Goal: Task Accomplishment & Management: Use online tool/utility

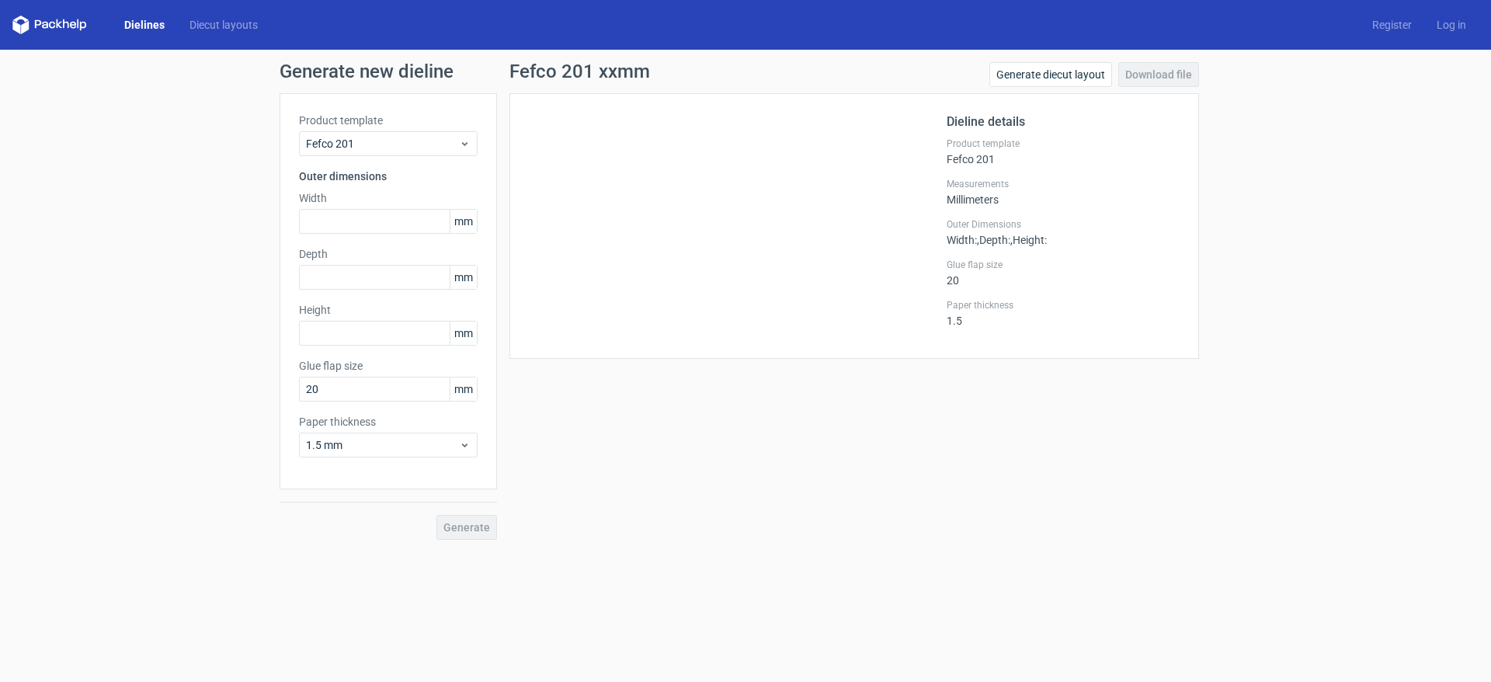
click at [472, 227] on span "mm" at bounding box center [463, 221] width 27 height 23
click at [423, 221] on input "text" at bounding box center [388, 221] width 179 height 25
type input "320"
type input "180"
type input "70"
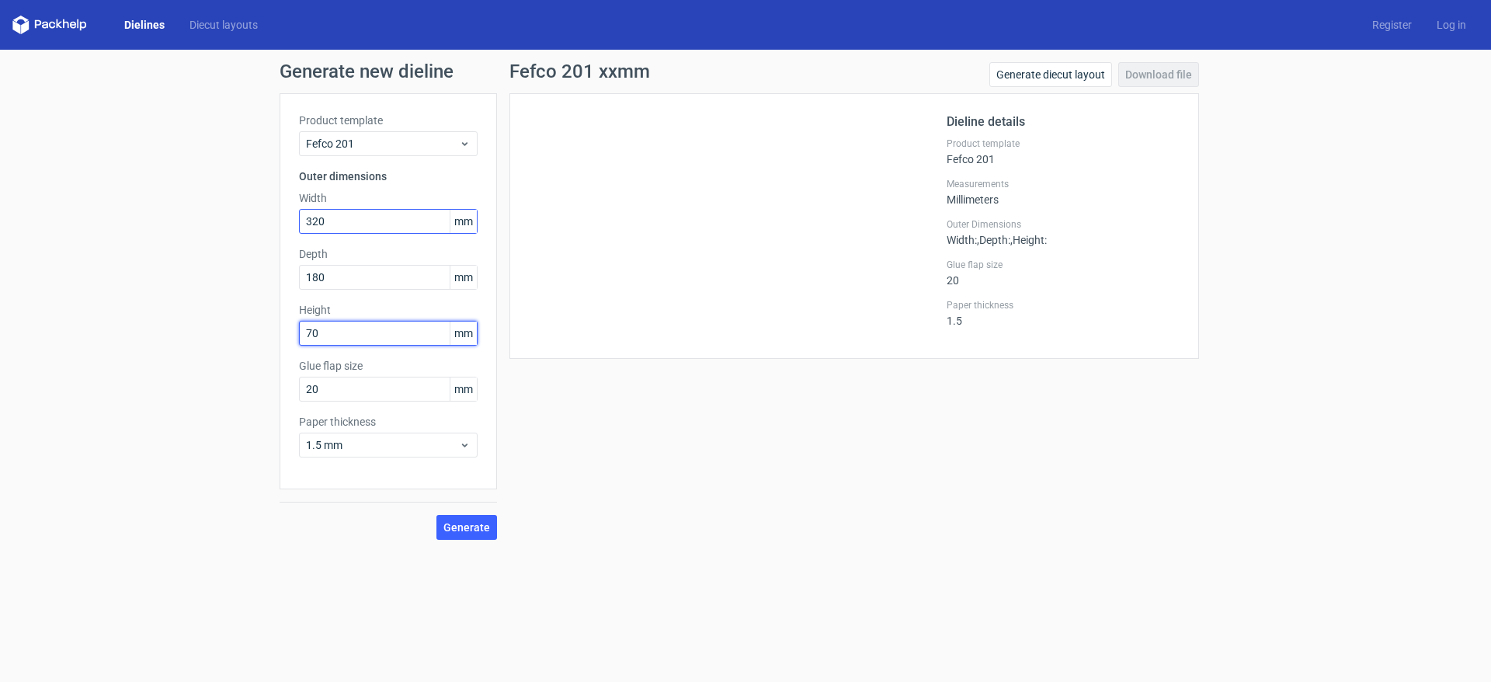
click at [436, 515] on button "Generate" at bounding box center [466, 527] width 61 height 25
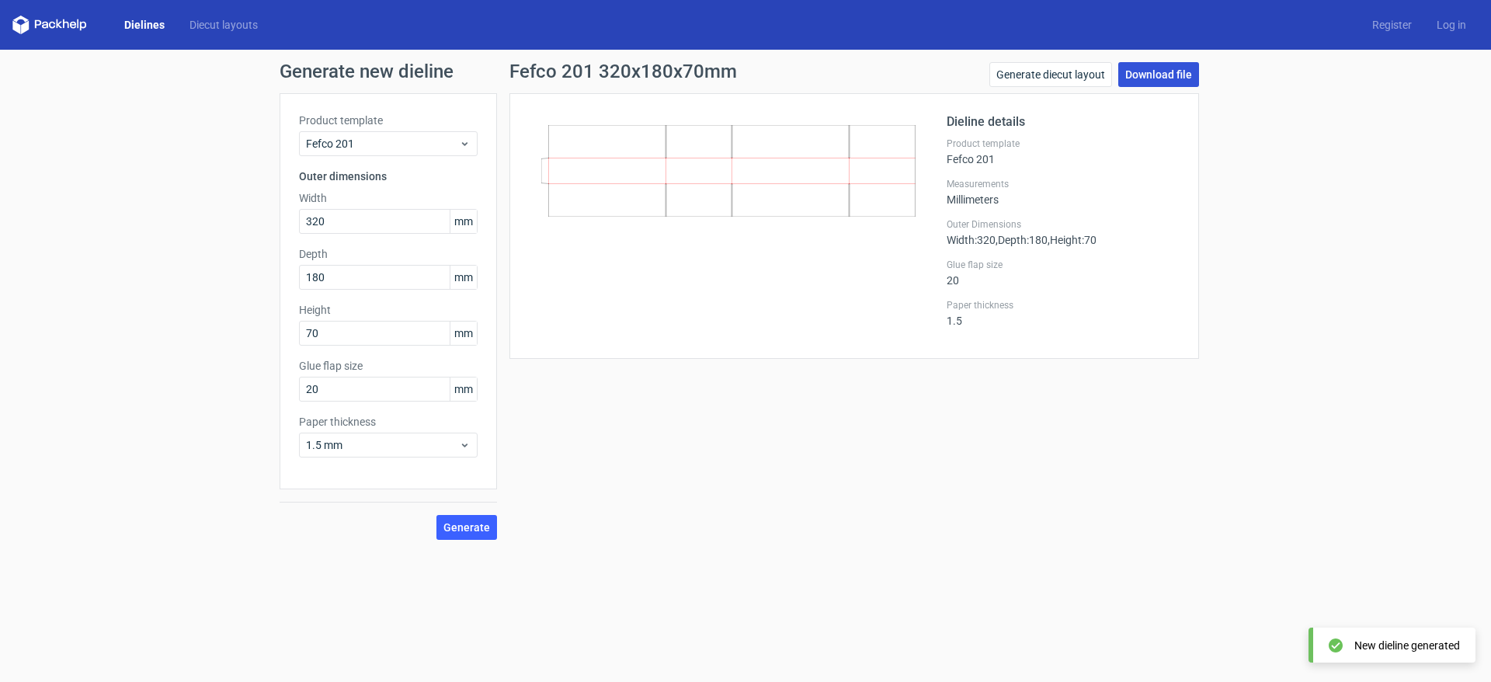
click at [1161, 75] on link "Download file" at bounding box center [1158, 74] width 81 height 25
drag, startPoint x: 340, startPoint y: 228, endPoint x: 273, endPoint y: 223, distance: 67.7
click at [273, 223] on div "Generate new dieline Product template Fefco 201 Outer dimensions Width 320 mm D…" at bounding box center [745, 301] width 1491 height 502
type input "260"
type input "160"
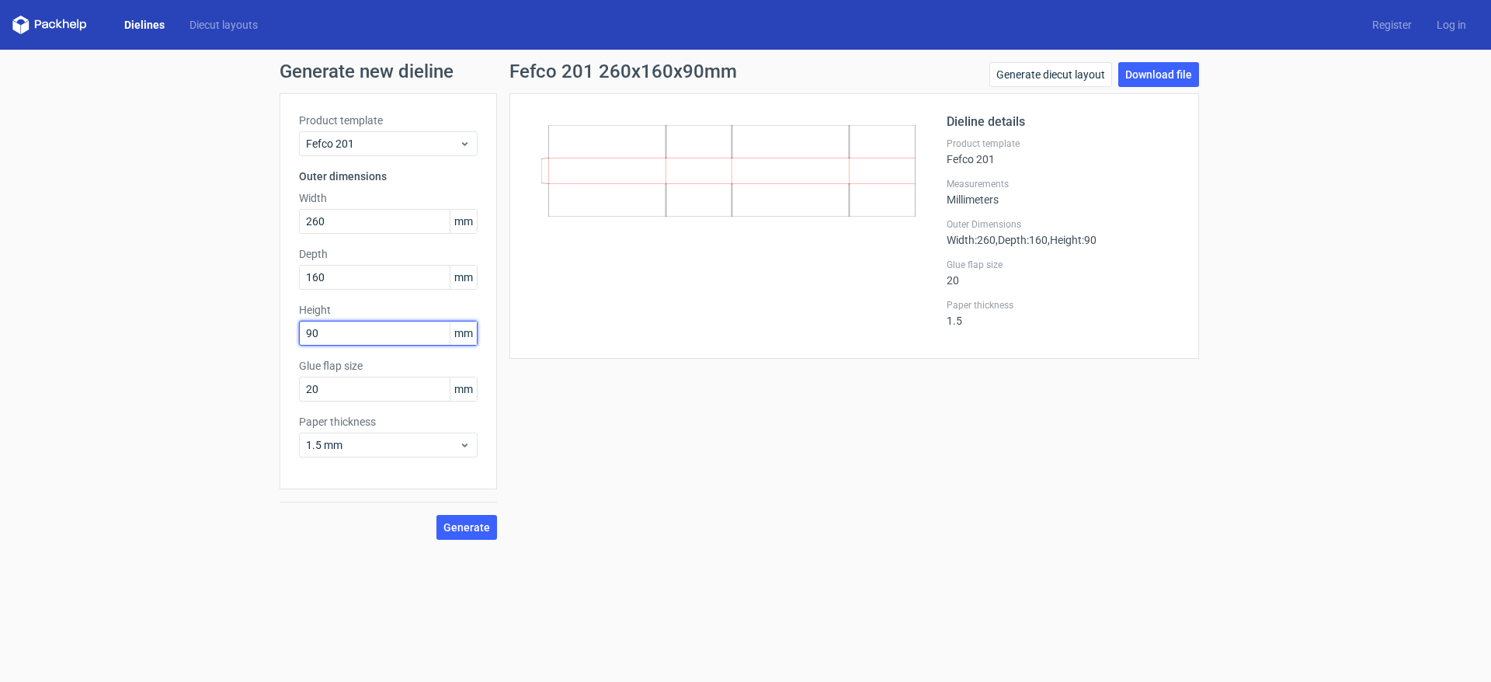
type input "90"
click at [436, 515] on button "Generate" at bounding box center [466, 527] width 61 height 25
click at [1156, 80] on link "Download file" at bounding box center [1158, 74] width 81 height 25
drag, startPoint x: 332, startPoint y: 224, endPoint x: 238, endPoint y: 208, distance: 94.5
click at [238, 208] on div "Generate new dieline Product template Fefco 201 Outer dimensions Width 260 mm D…" at bounding box center [745, 301] width 1491 height 502
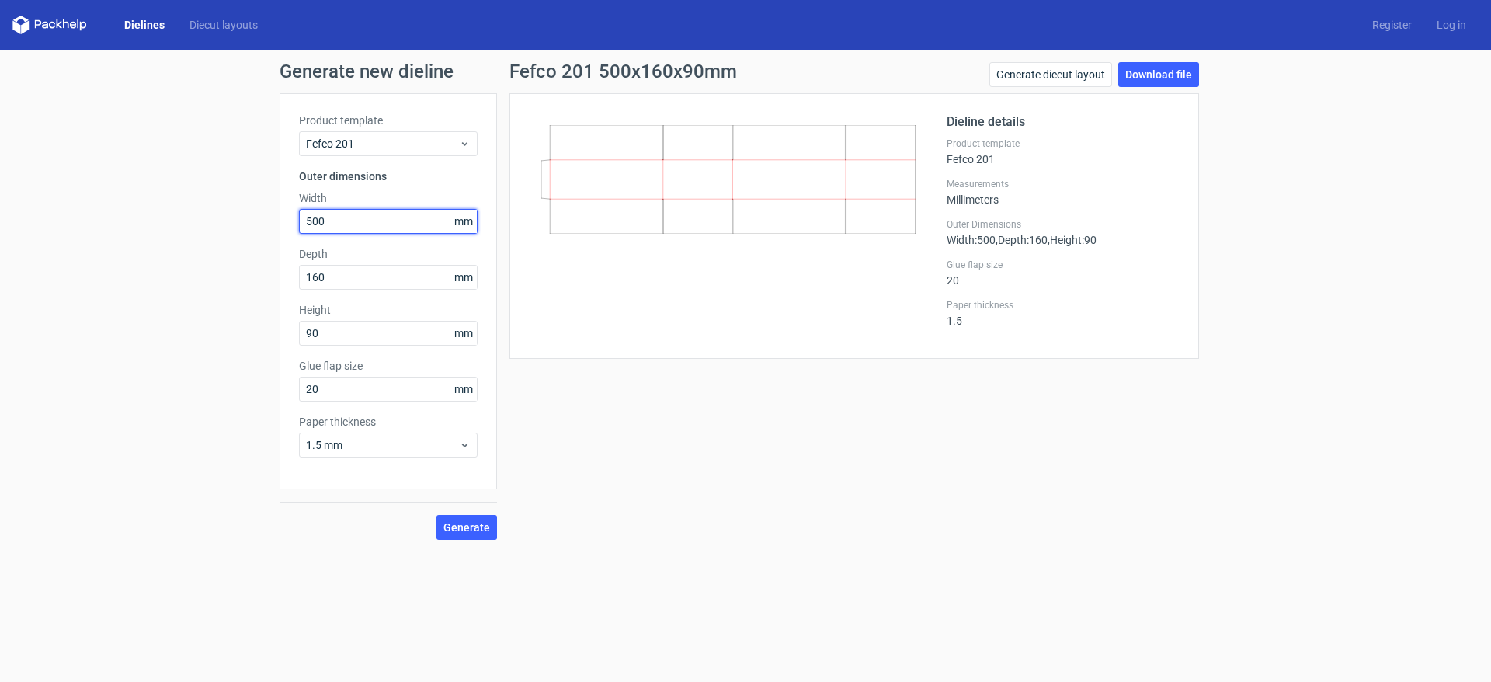
type input "500"
type input "175"
type input "75"
click at [436, 515] on button "Generate" at bounding box center [466, 527] width 61 height 25
click at [1160, 70] on link "Download file" at bounding box center [1158, 74] width 81 height 25
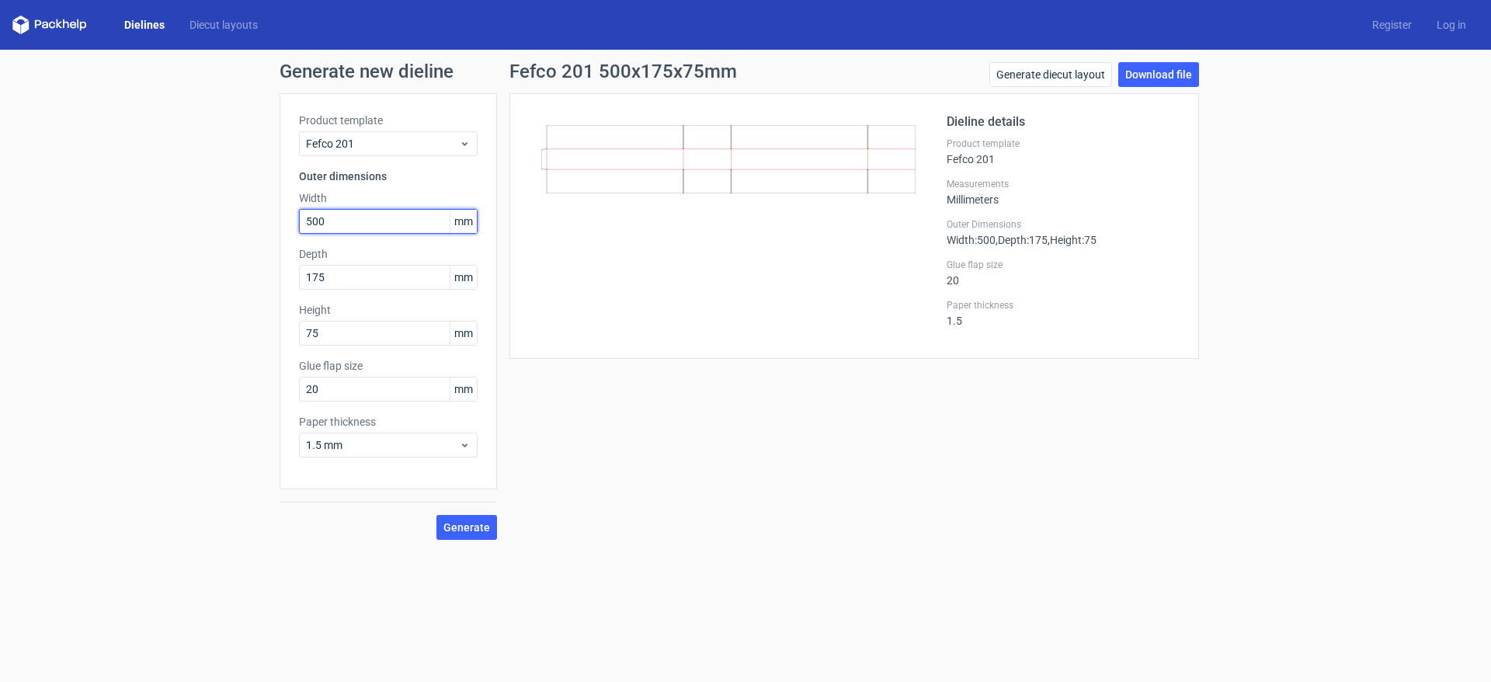
drag, startPoint x: 352, startPoint y: 221, endPoint x: 228, endPoint y: 209, distance: 124.9
click at [228, 209] on div "Generate new dieline Product template Fefco 201 Outer dimensions Width 500 mm D…" at bounding box center [745, 301] width 1491 height 502
type input "405"
type input "165"
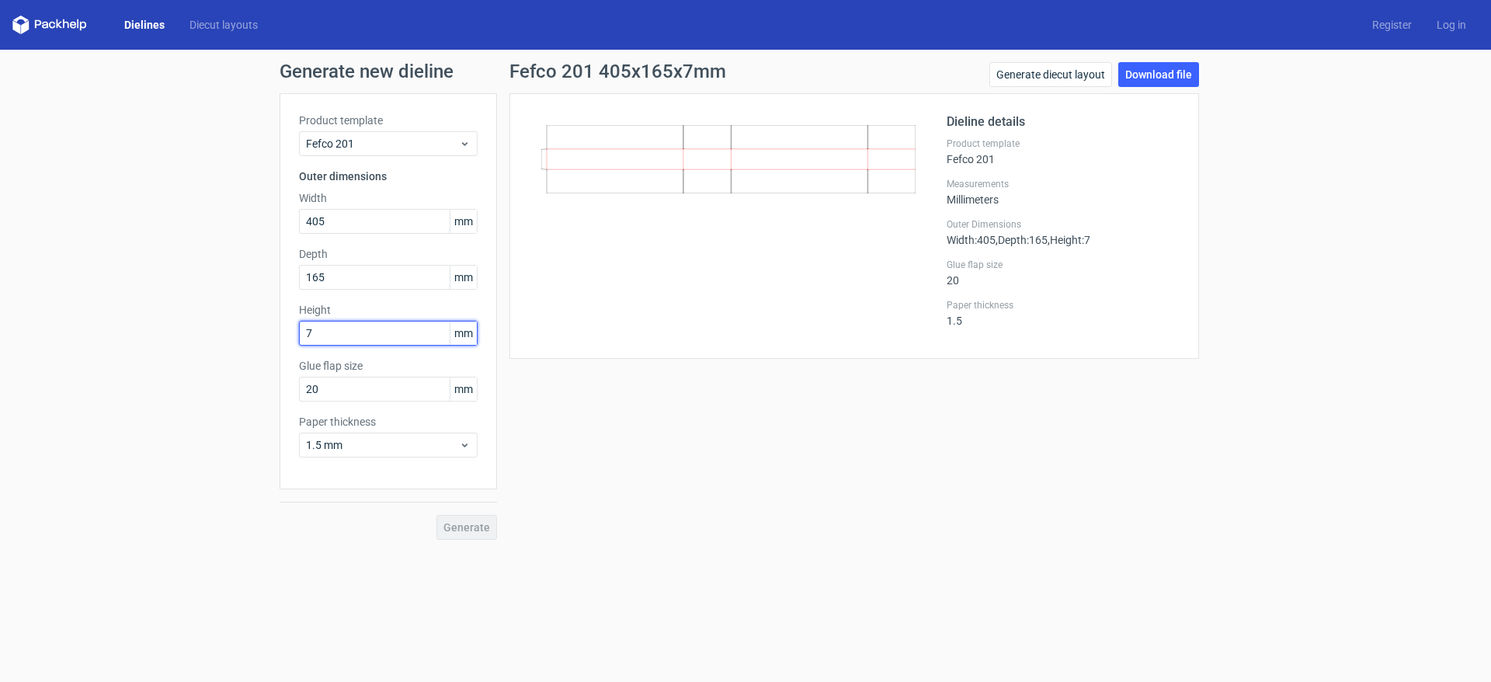
type input "75"
click at [436, 515] on button "Generate" at bounding box center [466, 527] width 61 height 25
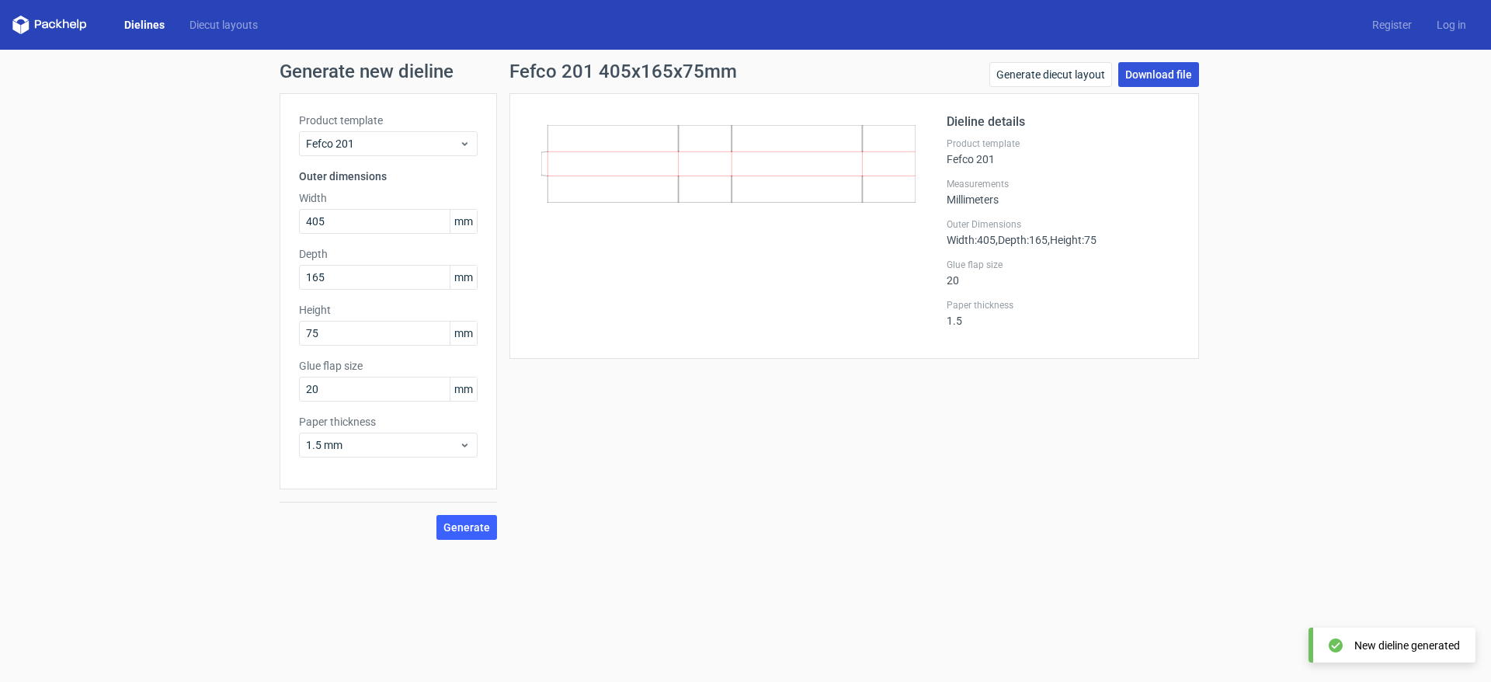
click at [1131, 76] on link "Download file" at bounding box center [1158, 74] width 81 height 25
drag, startPoint x: 326, startPoint y: 224, endPoint x: 281, endPoint y: 221, distance: 45.1
click at [282, 221] on div "Product template Fefco 201 Outer dimensions Width 405 mm Depth 165 mm Height 75…" at bounding box center [388, 291] width 217 height 396
type input "220"
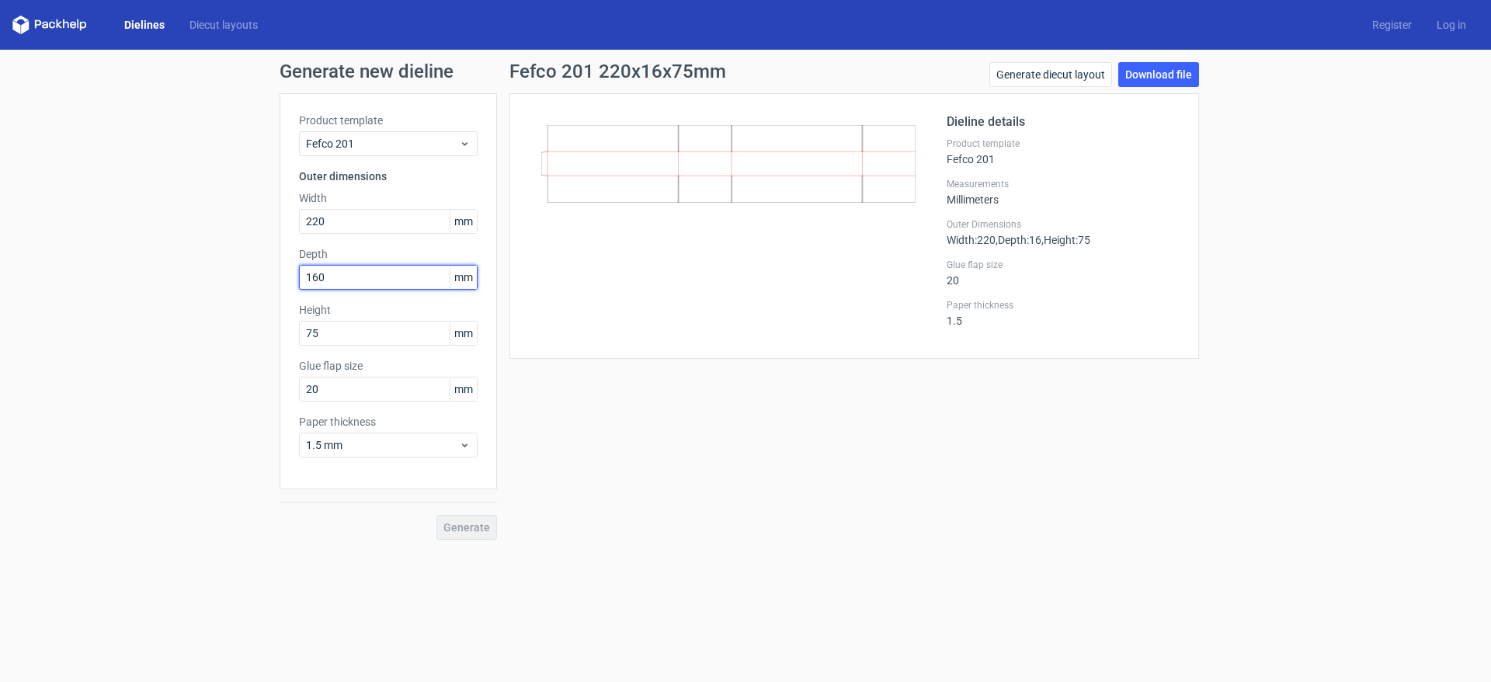
type input "160"
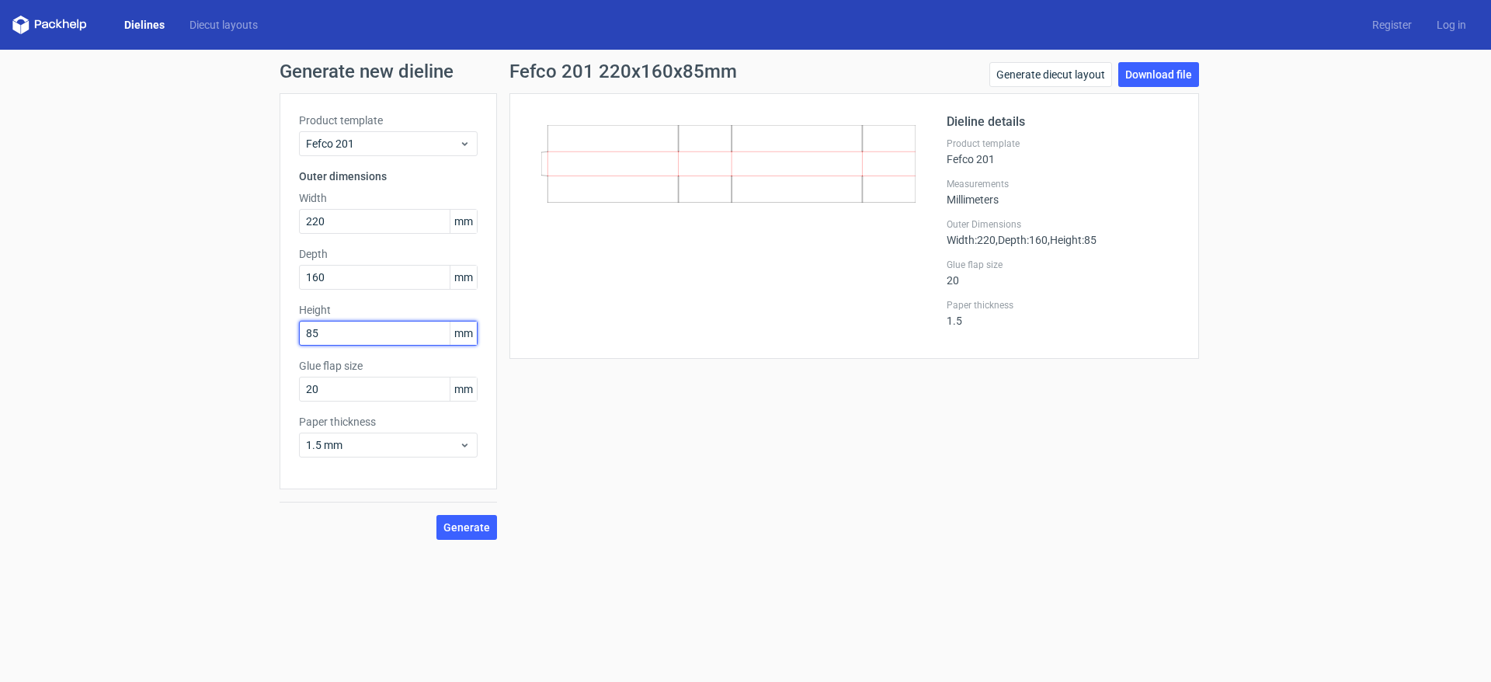
type input "85"
click at [436, 515] on button "Generate" at bounding box center [466, 527] width 61 height 25
click at [1167, 79] on link "Download file" at bounding box center [1158, 74] width 81 height 25
drag, startPoint x: 337, startPoint y: 219, endPoint x: 209, endPoint y: 204, distance: 129.0
click at [209, 207] on div "Generate new dieline Product template Fefco 201 Outer dimensions Width 220 mm D…" at bounding box center [745, 301] width 1491 height 502
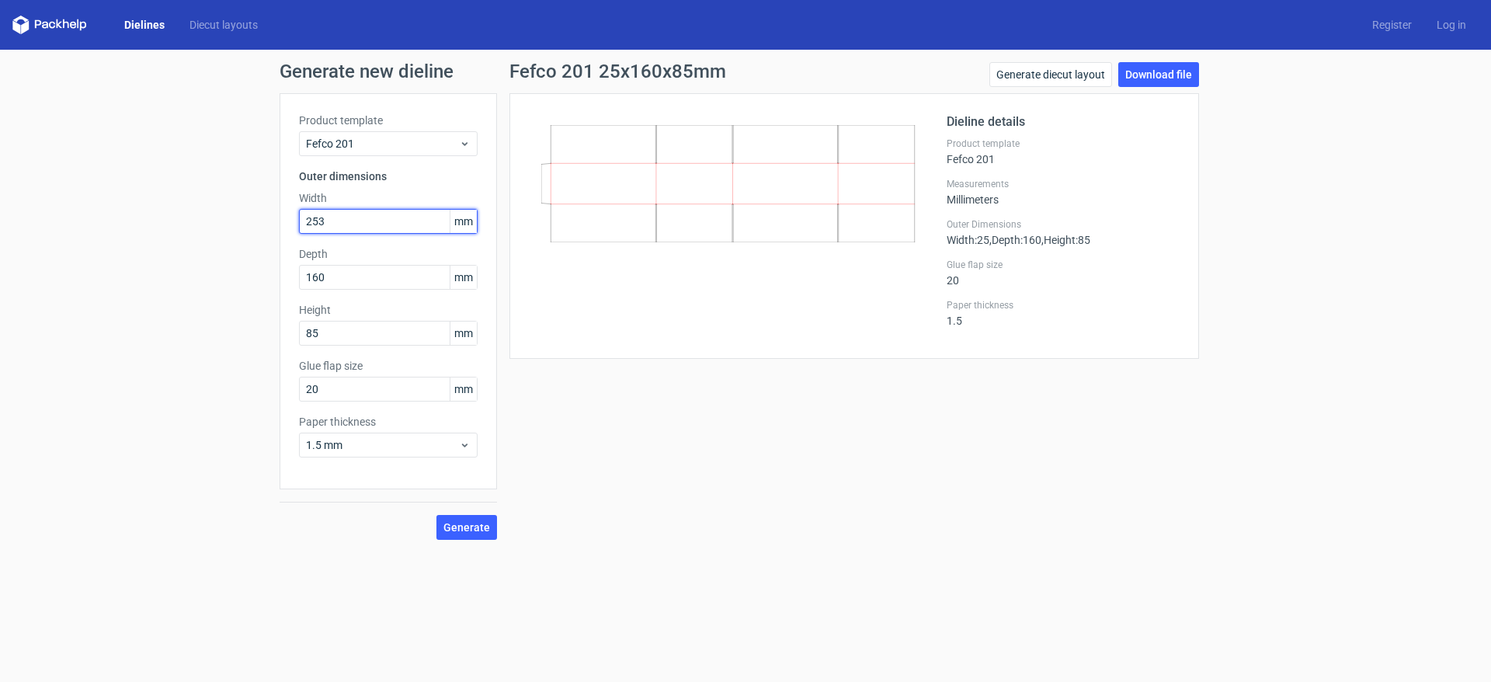
type input "253"
type input "147"
type input "80"
click at [436, 515] on button "Generate" at bounding box center [466, 527] width 61 height 25
click at [1151, 75] on link "Download file" at bounding box center [1158, 74] width 81 height 25
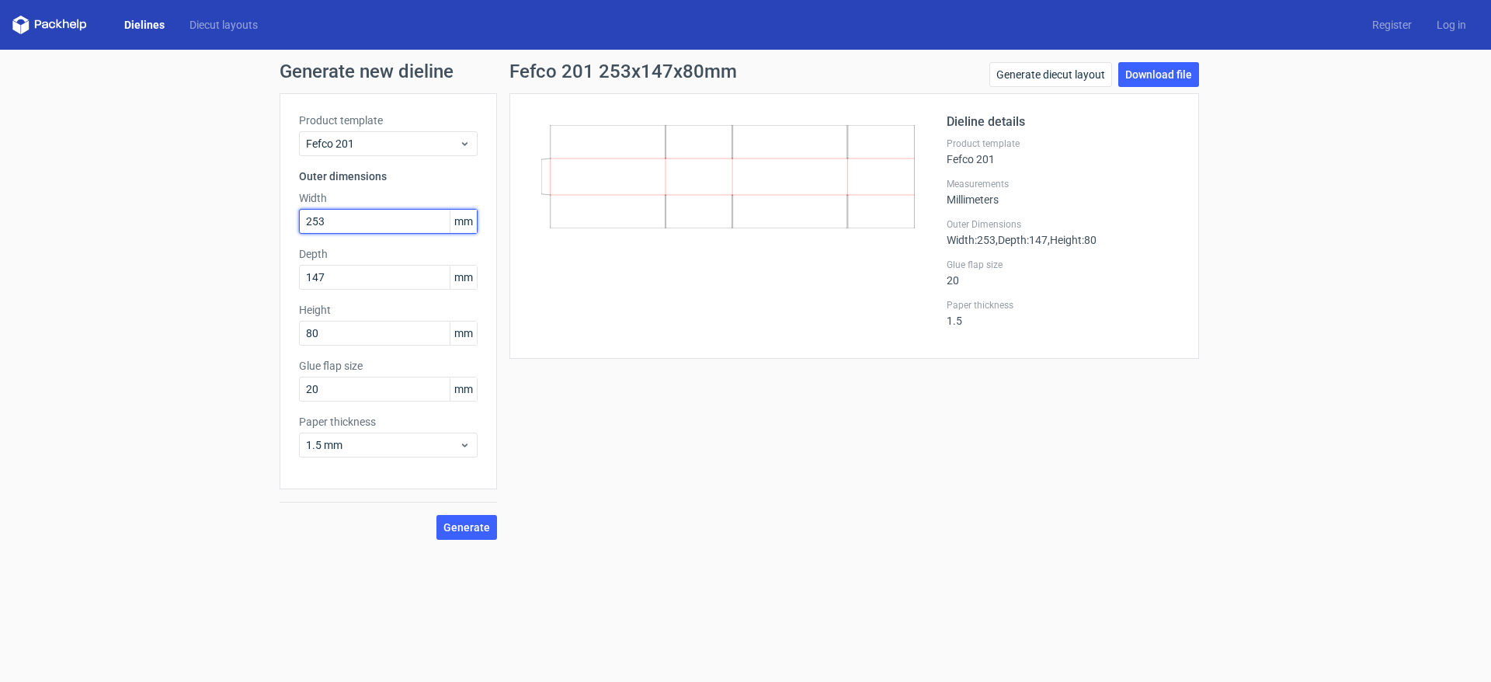
drag, startPoint x: 268, startPoint y: 217, endPoint x: 257, endPoint y: 216, distance: 11.0
click at [257, 216] on div "Generate new dieline Product template Fefco 201 Outer dimensions Width 253 mm D…" at bounding box center [745, 301] width 1491 height 502
type input "382"
type input "150"
type input "70"
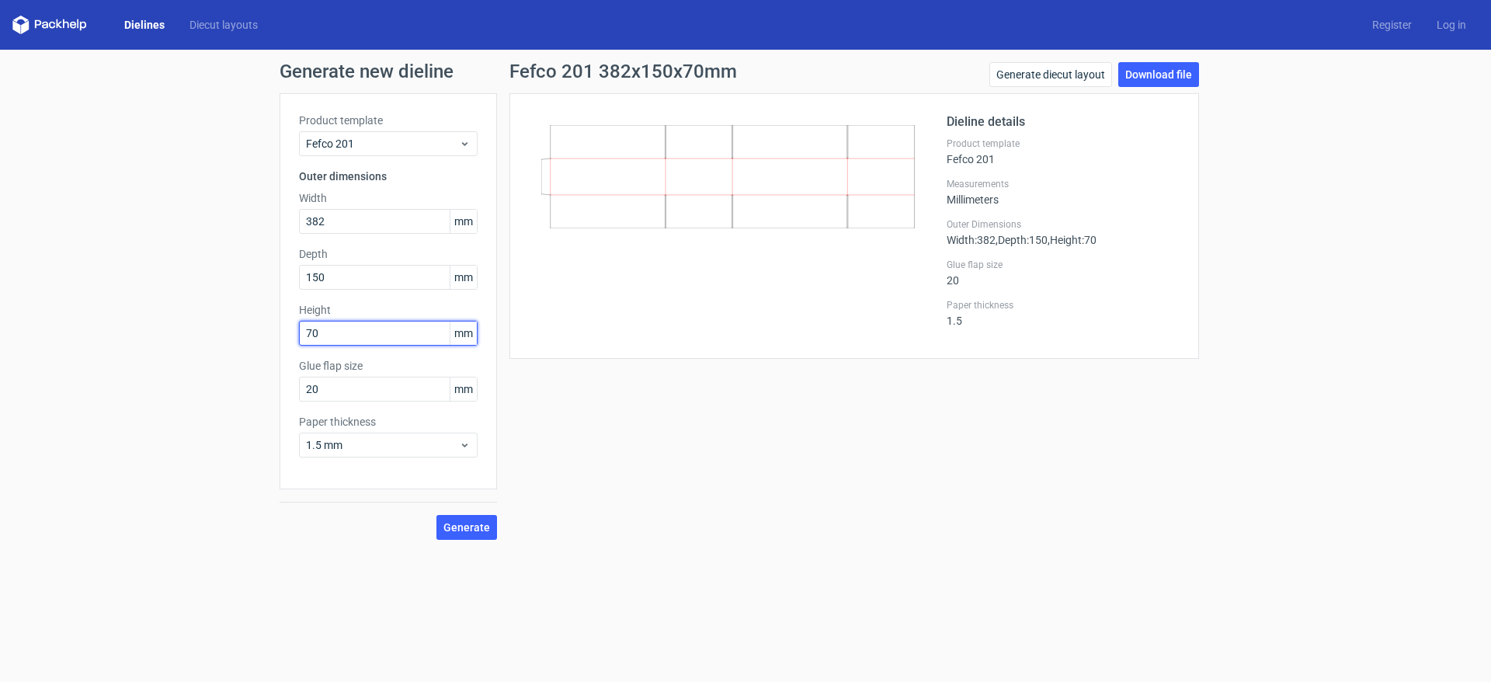
click at [436, 515] on button "Generate" at bounding box center [466, 527] width 61 height 25
click at [1149, 68] on link "Download file" at bounding box center [1158, 74] width 81 height 25
drag, startPoint x: 335, startPoint y: 228, endPoint x: 275, endPoint y: 224, distance: 60.7
click at [275, 224] on div "Generate new dieline Product template Fefco 201 Outer dimensions Width 382 mm D…" at bounding box center [745, 301] width 1491 height 502
type input "350"
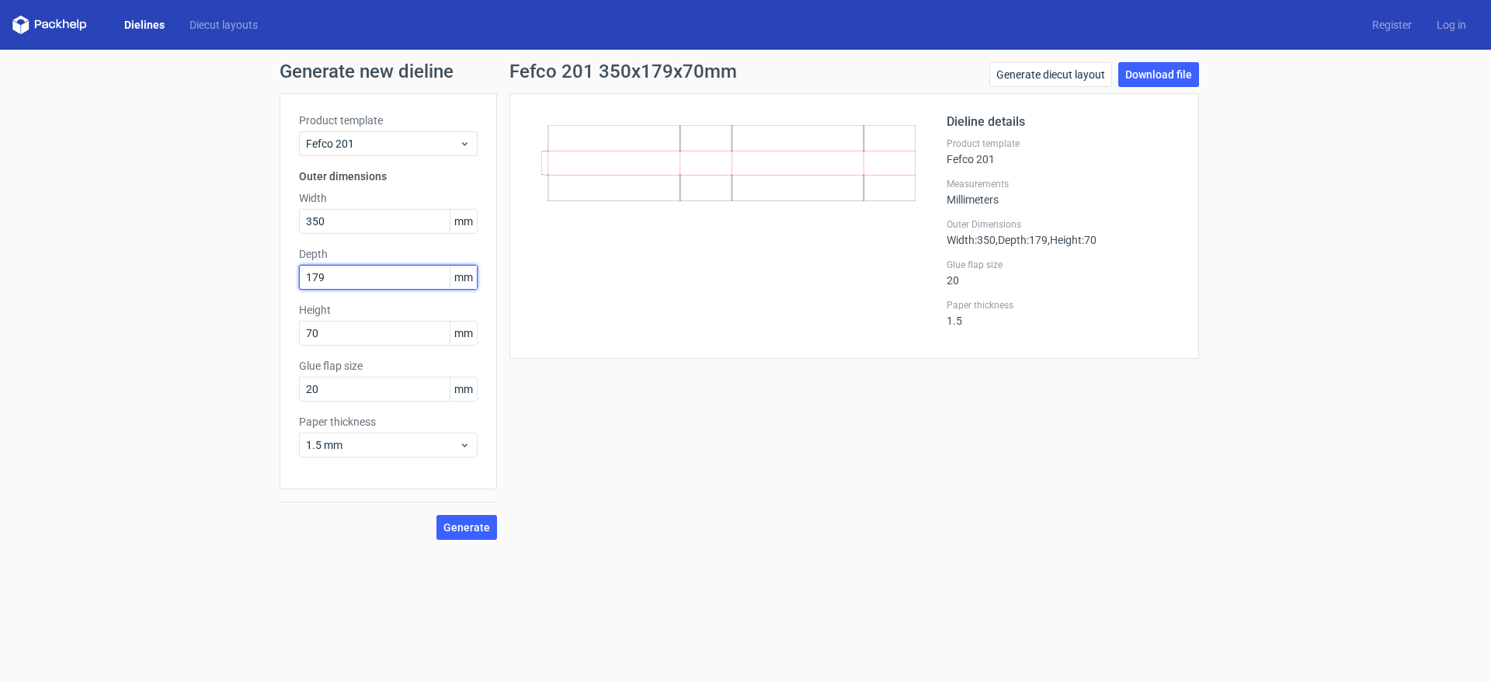
type input "179"
type input "92"
click at [436, 515] on button "Generate" at bounding box center [466, 527] width 61 height 25
click at [1150, 68] on link "Download file" at bounding box center [1158, 74] width 81 height 25
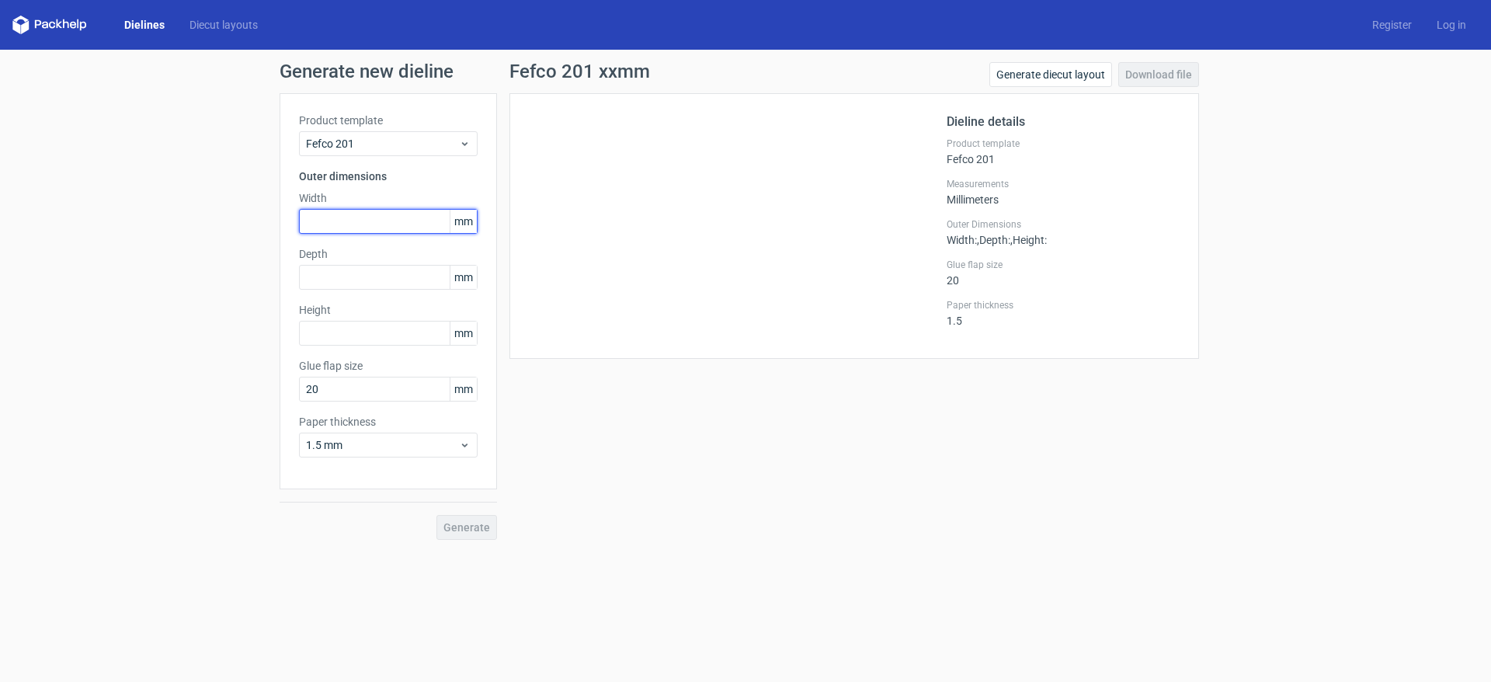
click at [339, 223] on input "text" at bounding box center [388, 221] width 179 height 25
type input "500"
type input "175"
type input "90"
click at [436, 515] on button "Generate" at bounding box center [466, 527] width 61 height 25
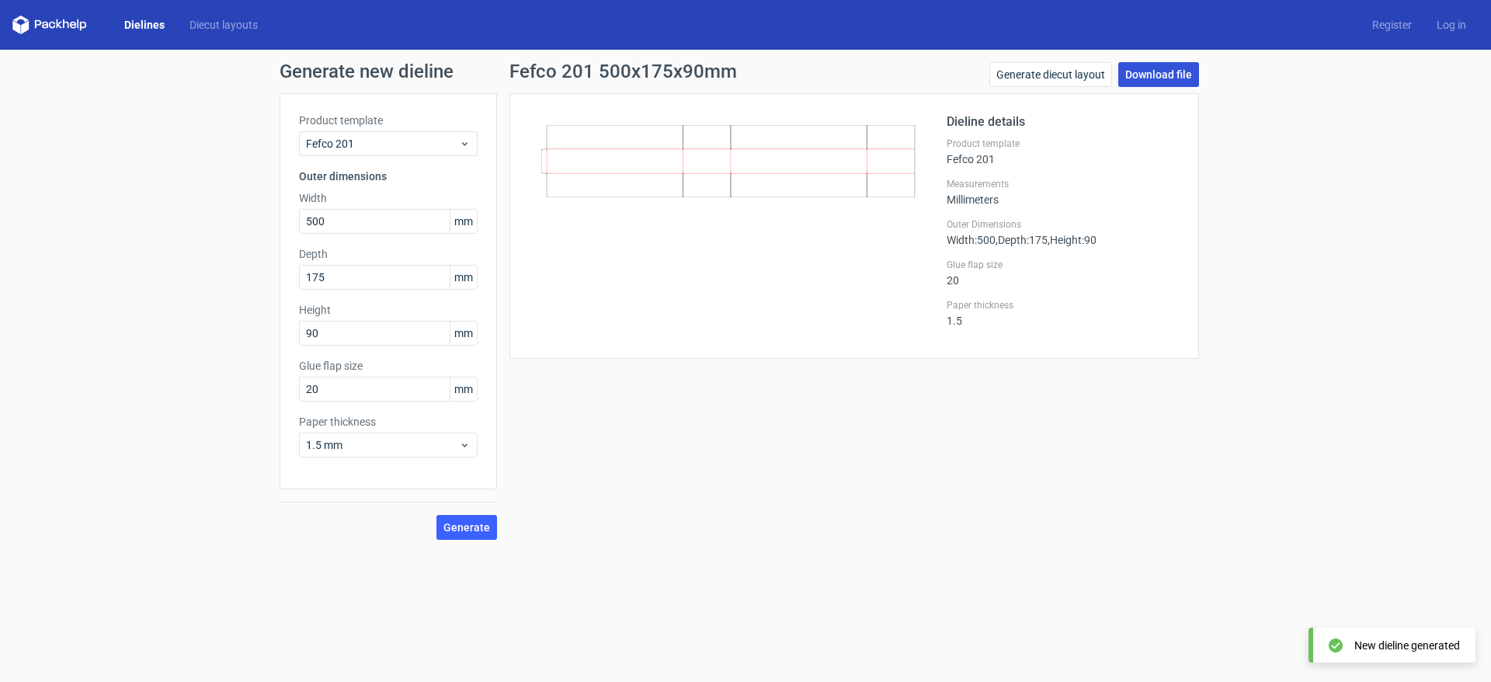
click at [1158, 79] on link "Download file" at bounding box center [1158, 74] width 81 height 25
click at [326, 222] on input "500" at bounding box center [388, 221] width 179 height 25
drag, startPoint x: 333, startPoint y: 222, endPoint x: 280, endPoint y: 214, distance: 54.3
click at [280, 214] on div "Product template Fefco 201 Outer dimensions Width 500 mm Depth 175 mm Height 90…" at bounding box center [388, 291] width 217 height 396
type input "380"
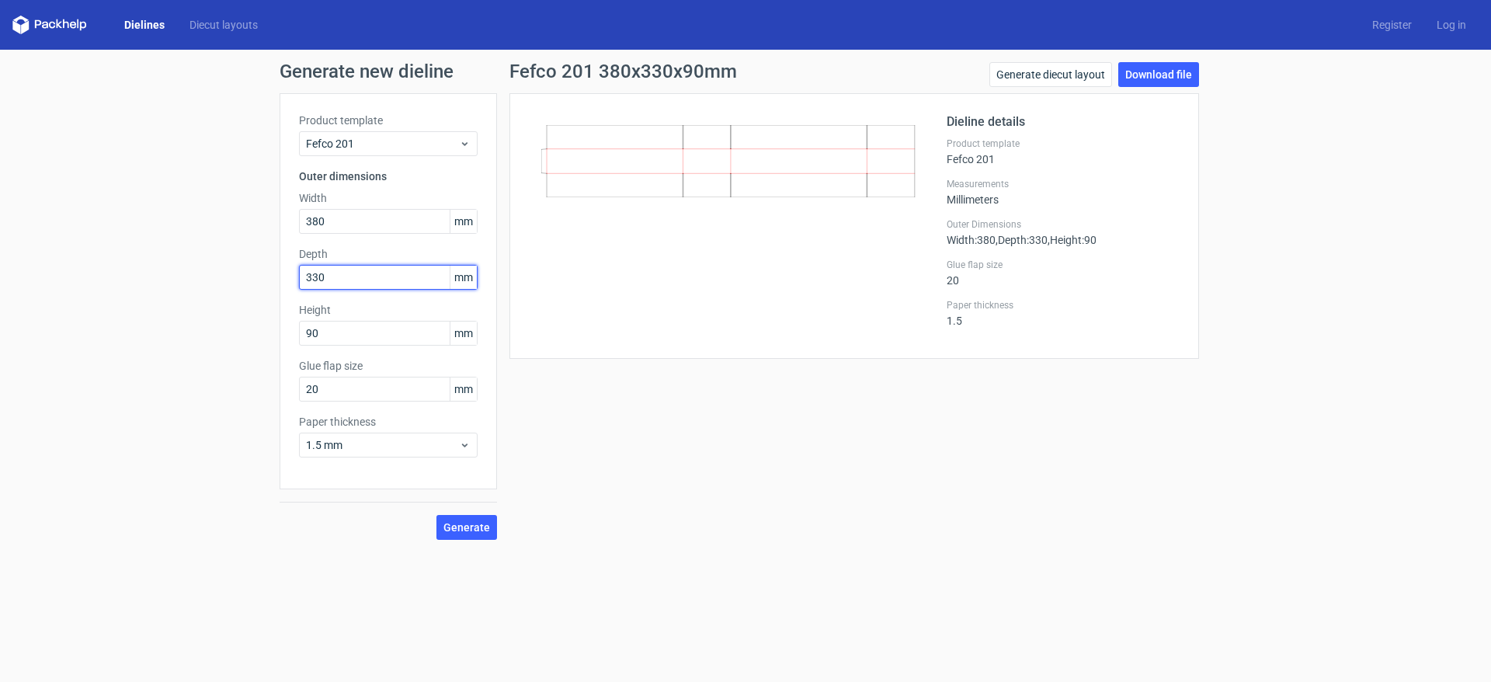
type input "330"
type input "375"
click at [462, 531] on span "Generate" at bounding box center [466, 527] width 47 height 11
click at [1152, 78] on link "Download file" at bounding box center [1158, 74] width 81 height 25
drag, startPoint x: 333, startPoint y: 213, endPoint x: 270, endPoint y: 212, distance: 62.9
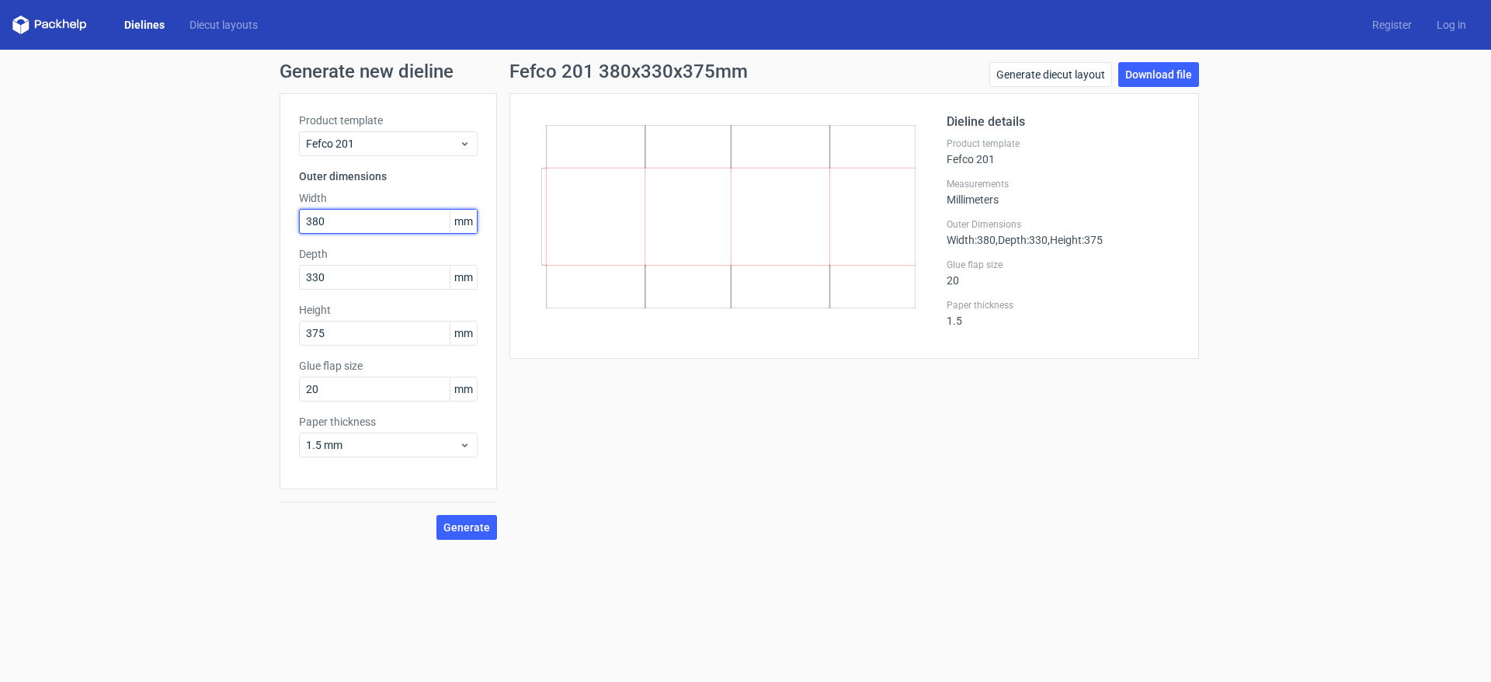
click at [271, 212] on div "Generate new dieline Product template Fefco 201 Outer dimensions Width 380 mm D…" at bounding box center [745, 301] width 1491 height 502
type input "480"
type input "270"
type input "335"
click at [436, 515] on button "Generate" at bounding box center [466, 527] width 61 height 25
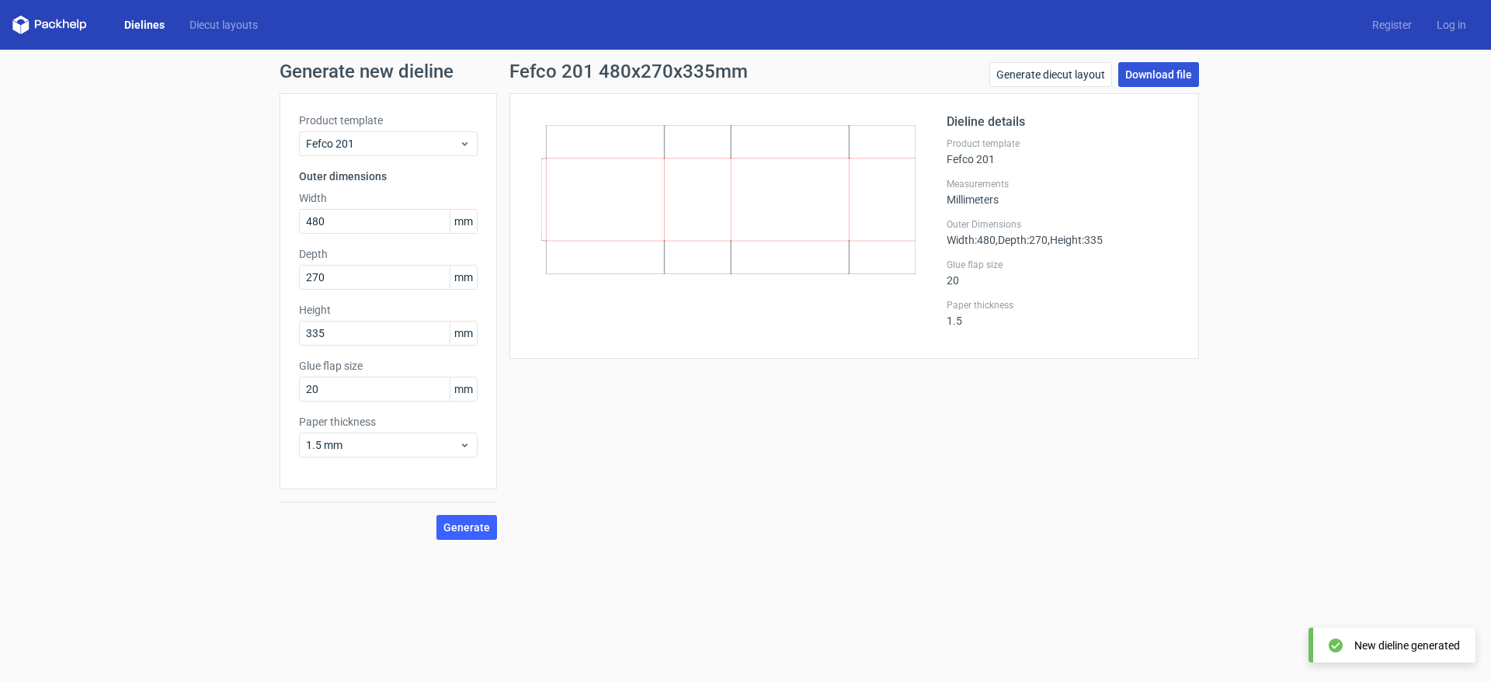
click at [1156, 75] on link "Download file" at bounding box center [1158, 74] width 81 height 25
drag, startPoint x: 327, startPoint y: 220, endPoint x: 280, endPoint y: 207, distance: 48.2
click at [283, 208] on div "Product template Fefco 201 Outer dimensions Width 480 mm Depth 270 mm Height 33…" at bounding box center [388, 291] width 217 height 396
type input "470"
type input "270"
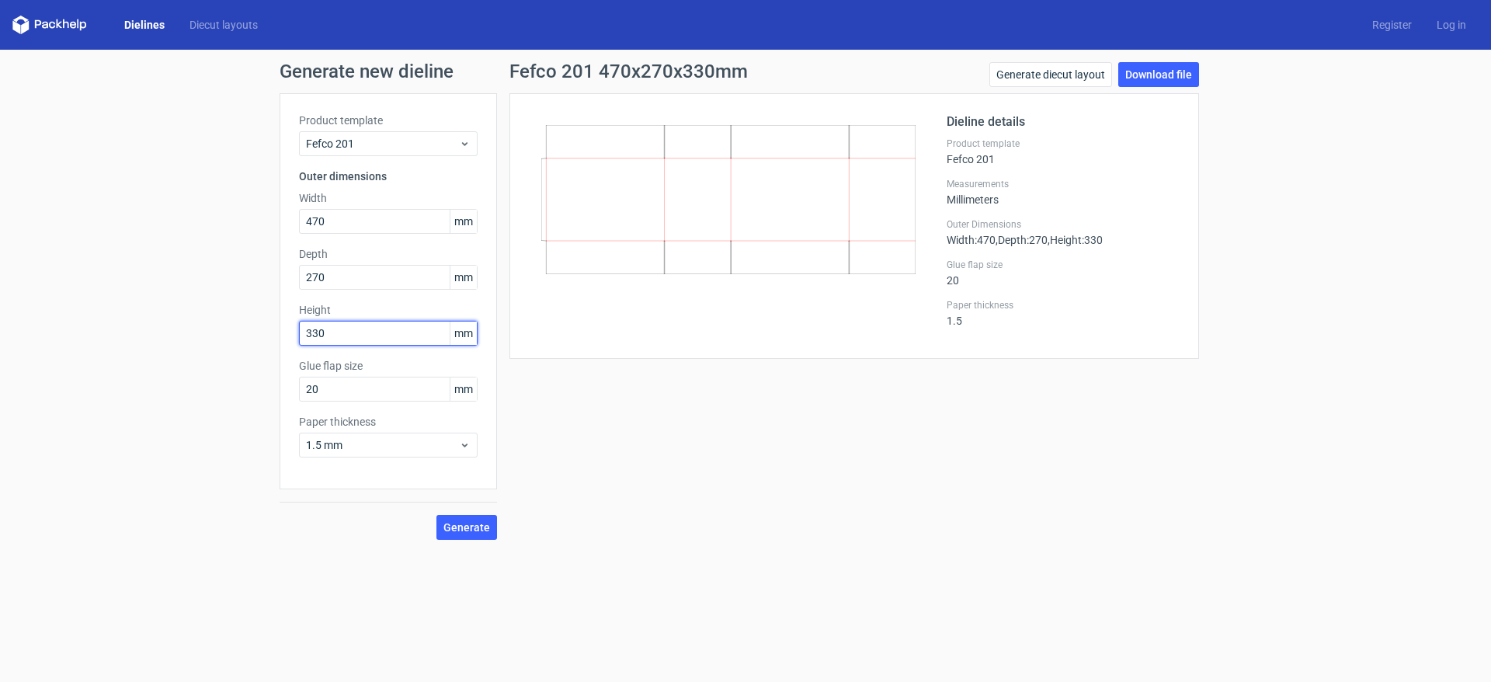
type input "330"
click at [436, 515] on button "Generate" at bounding box center [466, 527] width 61 height 25
click at [1148, 72] on link "Download file" at bounding box center [1158, 74] width 81 height 25
drag, startPoint x: 349, startPoint y: 220, endPoint x: 229, endPoint y: 212, distance: 119.8
click at [230, 212] on div "Generate new dieline Product template Fefco 201 Outer dimensions Width 470 mm D…" at bounding box center [745, 301] width 1491 height 502
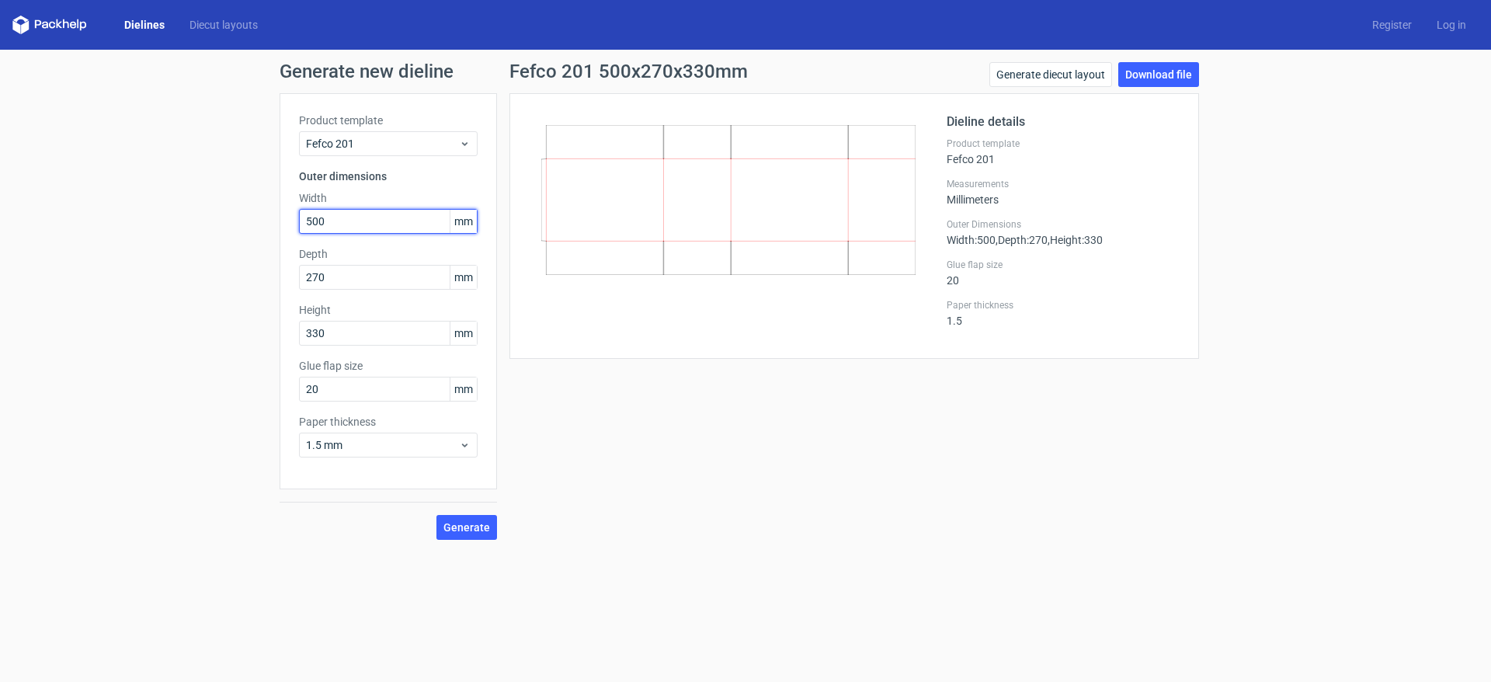
type input "500"
type input "365"
type input "245"
click at [436, 515] on button "Generate" at bounding box center [466, 527] width 61 height 25
click at [1149, 78] on link "Download file" at bounding box center [1158, 74] width 81 height 25
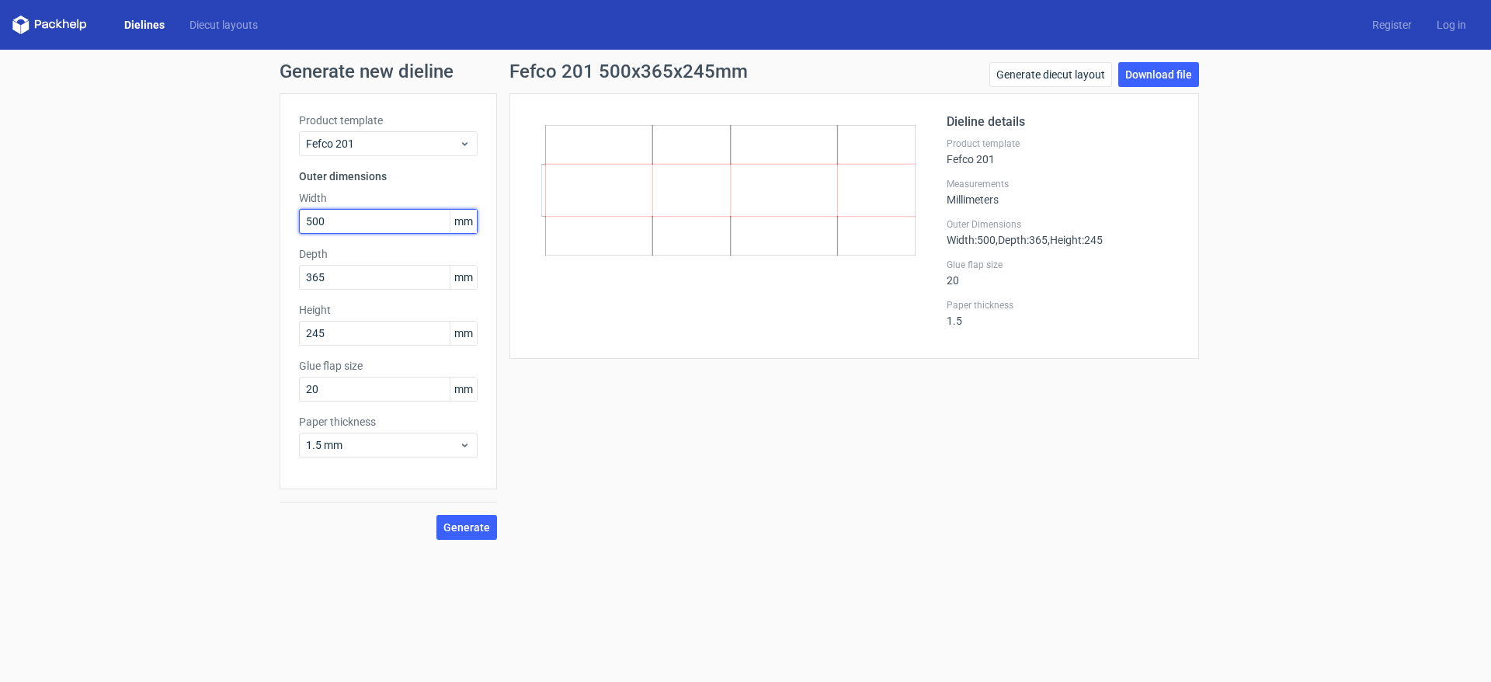
drag, startPoint x: 330, startPoint y: 222, endPoint x: 266, endPoint y: 202, distance: 67.5
click at [279, 211] on div "Generate new dieline Product template Fefco 201 Outer dimensions Width 500 mm D…" at bounding box center [745, 301] width 1491 height 502
type input "415"
type input "345"
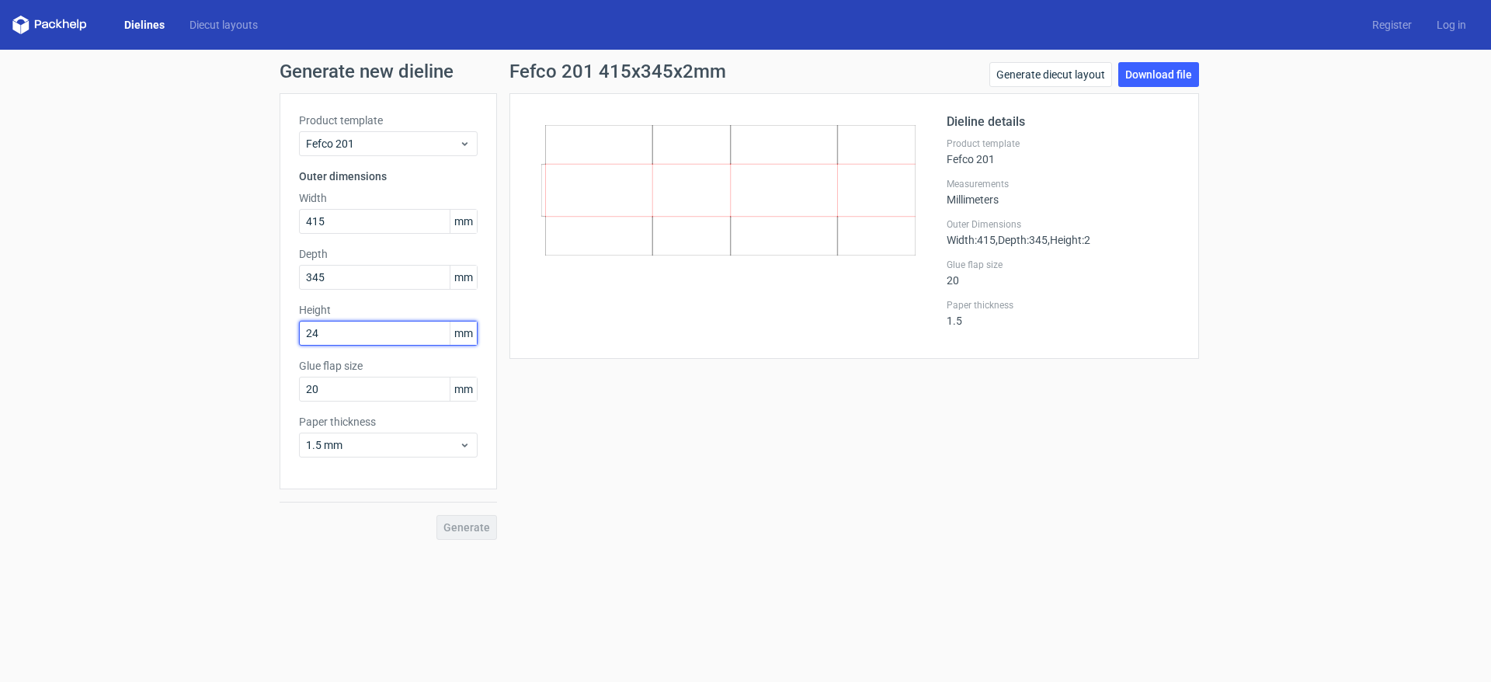
type input "245"
click at [436, 515] on button "Generate" at bounding box center [466, 527] width 61 height 25
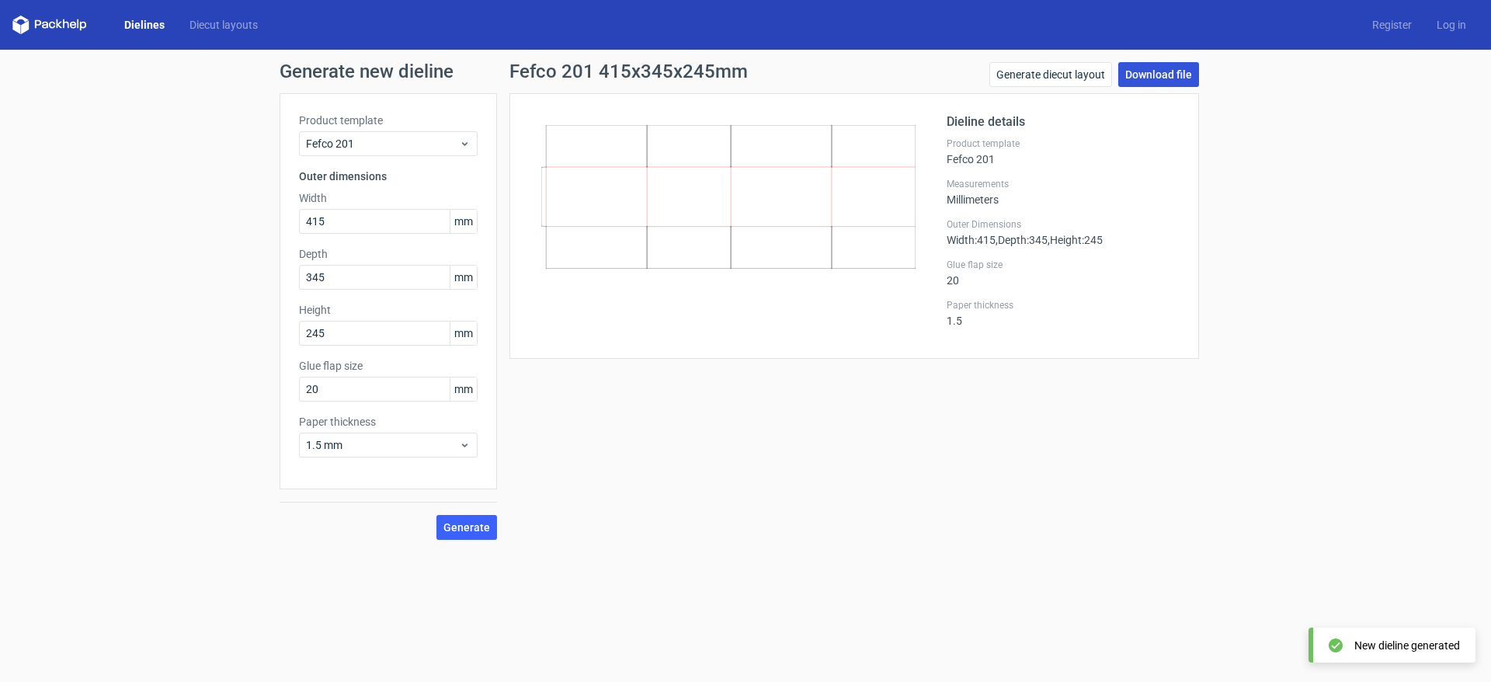
click at [1161, 68] on link "Download file" at bounding box center [1158, 74] width 81 height 25
drag, startPoint x: 334, startPoint y: 221, endPoint x: 269, endPoint y: 210, distance: 66.0
click at [269, 210] on div "Generate new dieline Product template Fefco 201 Outer dimensions Width 415 mm D…" at bounding box center [745, 301] width 1491 height 502
type input "500"
type input "190"
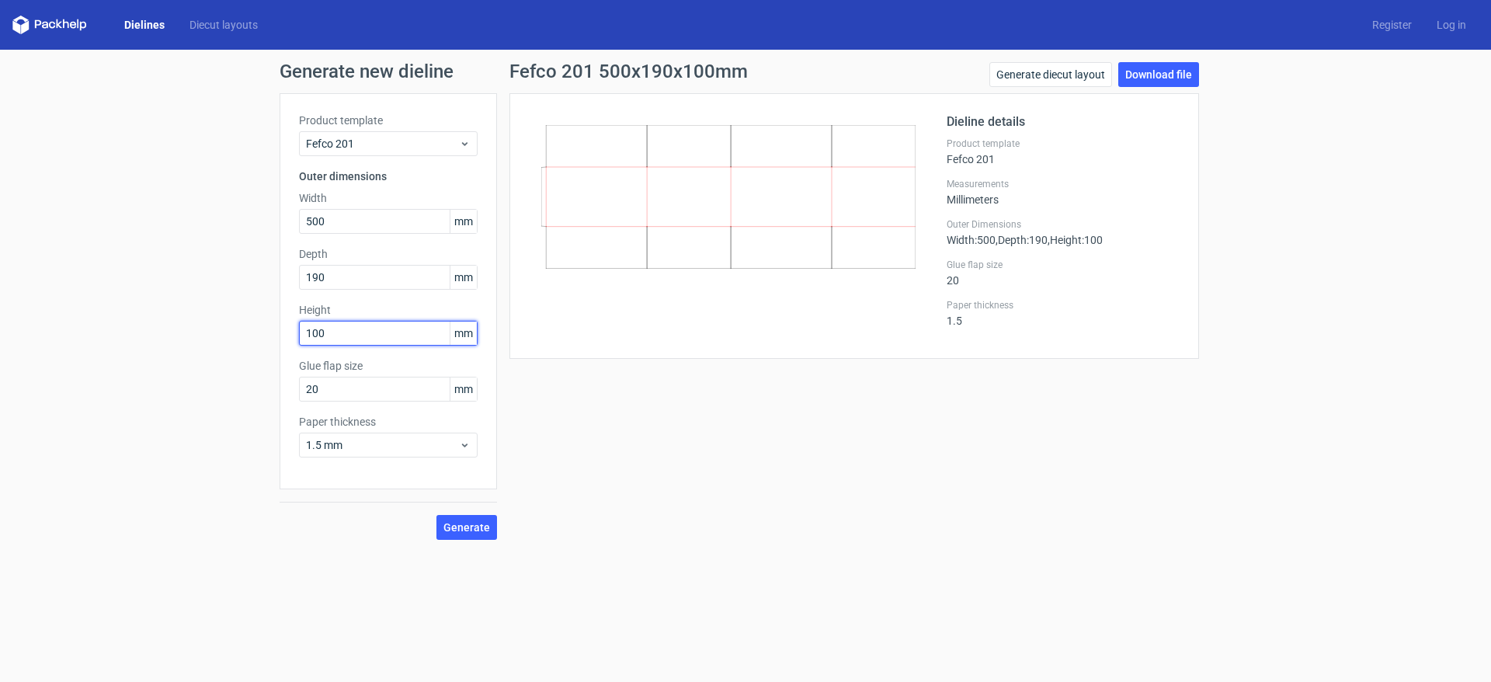
type input "100"
click at [436, 515] on button "Generate" at bounding box center [466, 527] width 61 height 25
click at [1159, 76] on link "Download file" at bounding box center [1158, 74] width 81 height 25
drag, startPoint x: 297, startPoint y: 216, endPoint x: 282, endPoint y: 214, distance: 14.9
click at [283, 214] on div "Product template Fefco 201 Outer dimensions Width 500 mm Depth 190 mm Height 10…" at bounding box center [388, 291] width 217 height 396
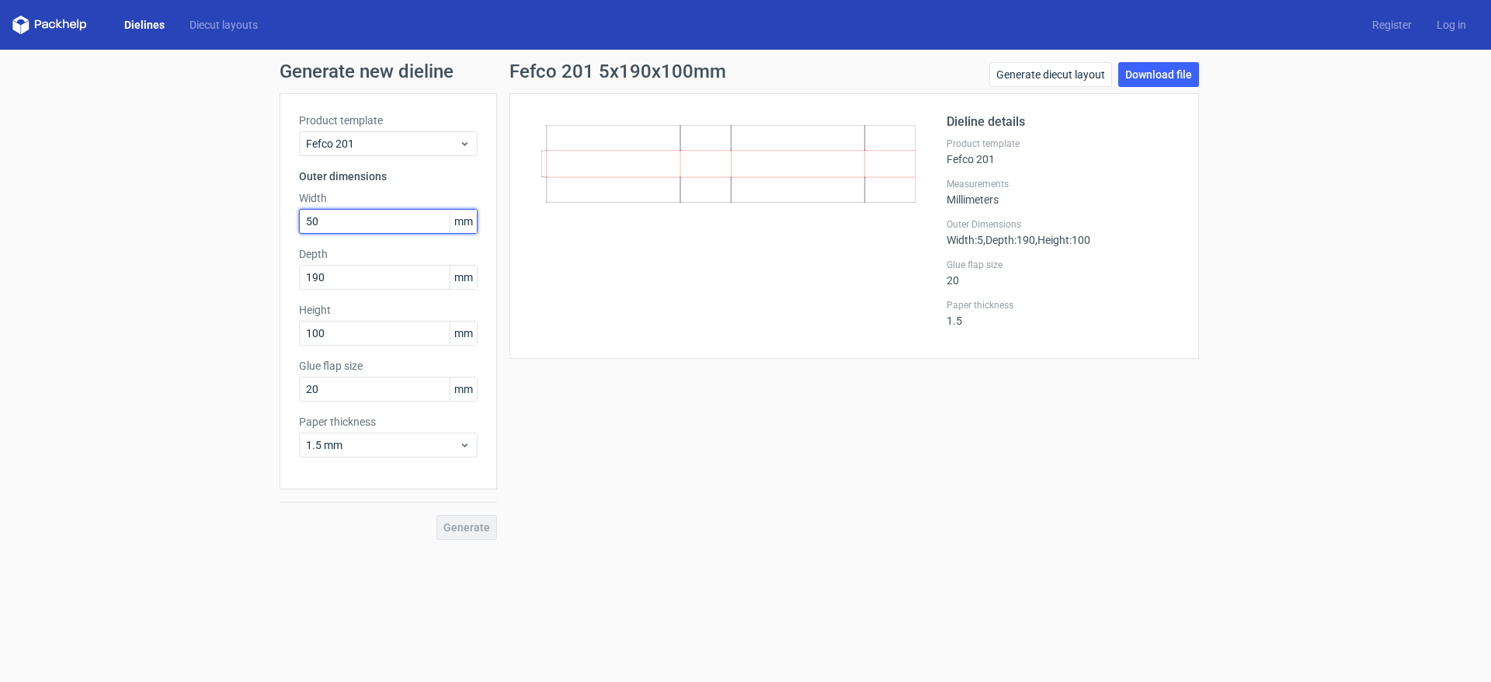
type input "500"
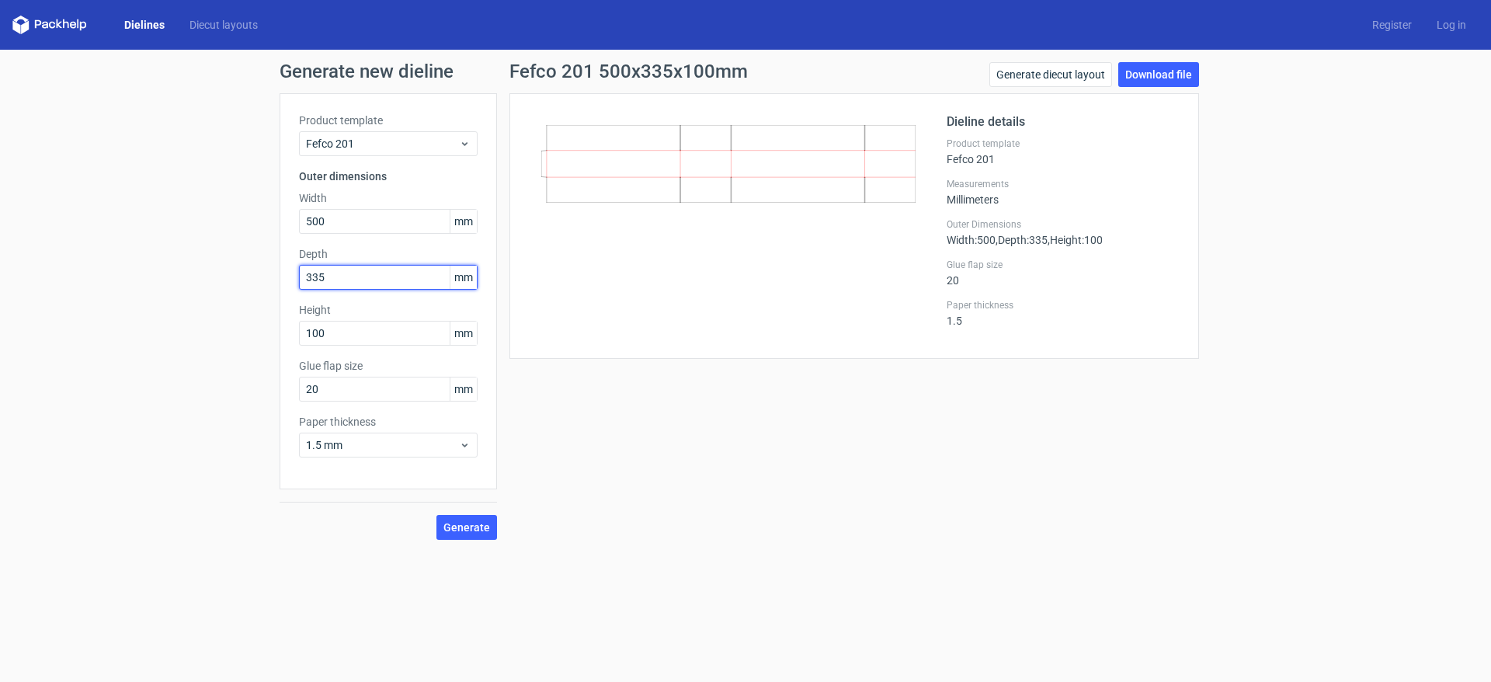
type input "335"
type input "200"
click at [436, 515] on button "Generate" at bounding box center [466, 527] width 61 height 25
click at [1163, 71] on link "Download file" at bounding box center [1158, 74] width 81 height 25
drag, startPoint x: 330, startPoint y: 222, endPoint x: 237, endPoint y: 213, distance: 93.7
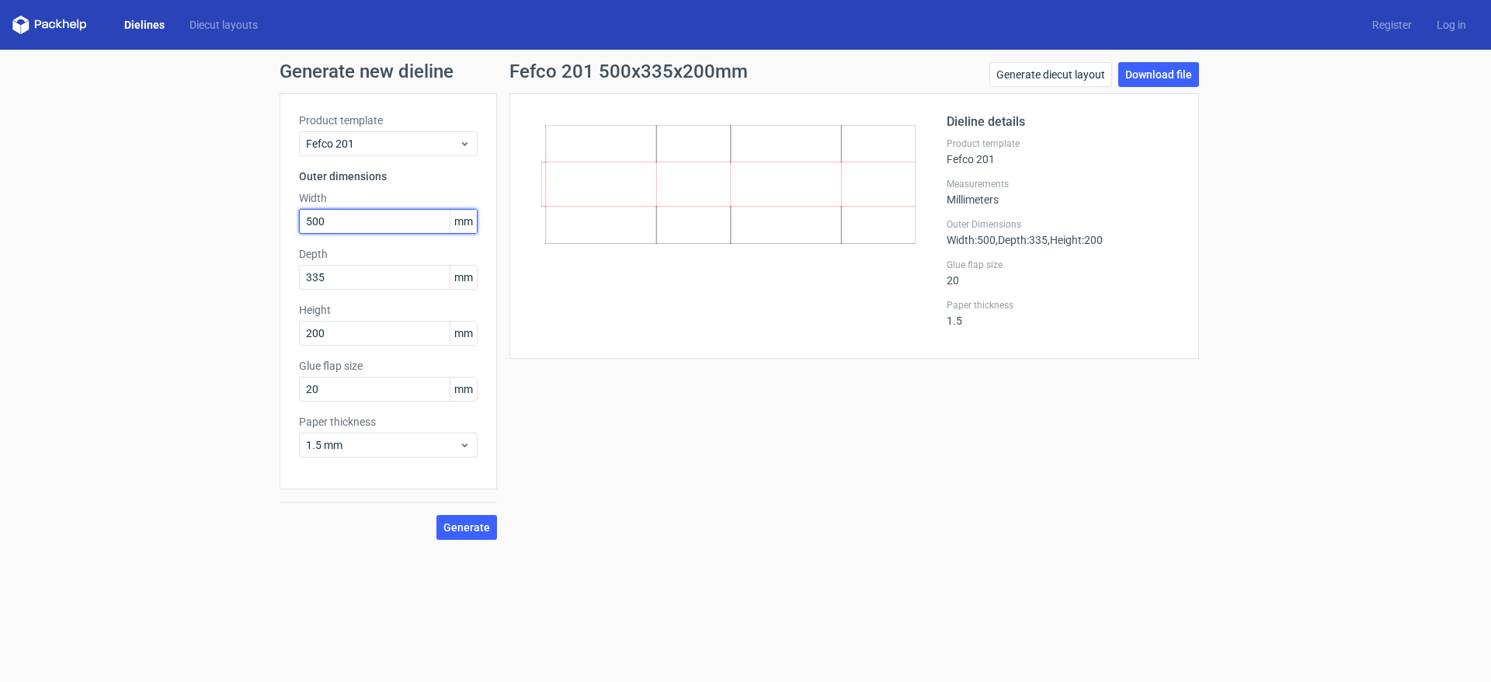
click at [237, 214] on div "Generate new dieline Product template Fefco 201 Outer dimensions Width 500 mm D…" at bounding box center [745, 301] width 1491 height 502
type input "420"
type input "350"
type input "250"
click at [436, 515] on button "Generate" at bounding box center [466, 527] width 61 height 25
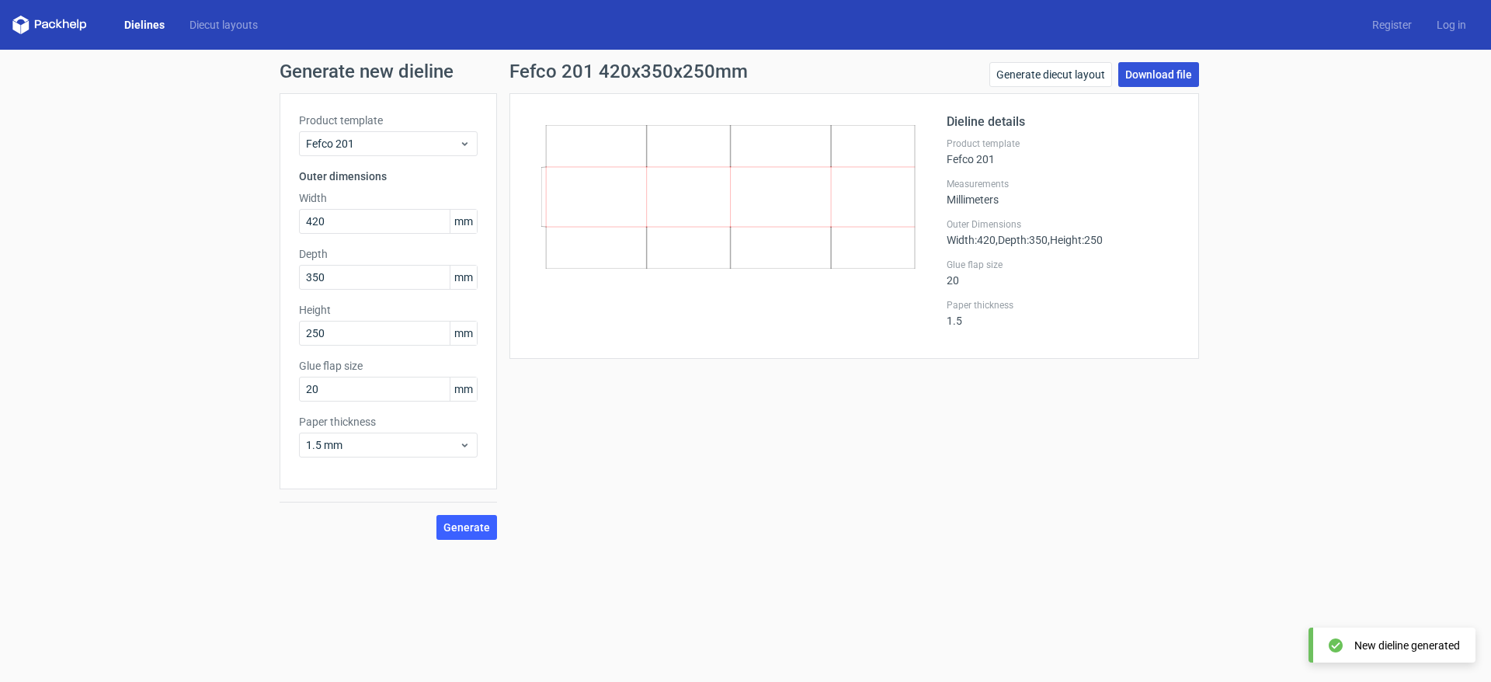
click at [1145, 73] on link "Download file" at bounding box center [1158, 74] width 81 height 25
drag, startPoint x: 329, startPoint y: 223, endPoint x: 245, endPoint y: 219, distance: 84.0
click at [245, 219] on div "Generate new dieline Product template Fefco 201 Outer dimensions Width 420 mm D…" at bounding box center [745, 301] width 1491 height 502
type input "460"
type input "220"
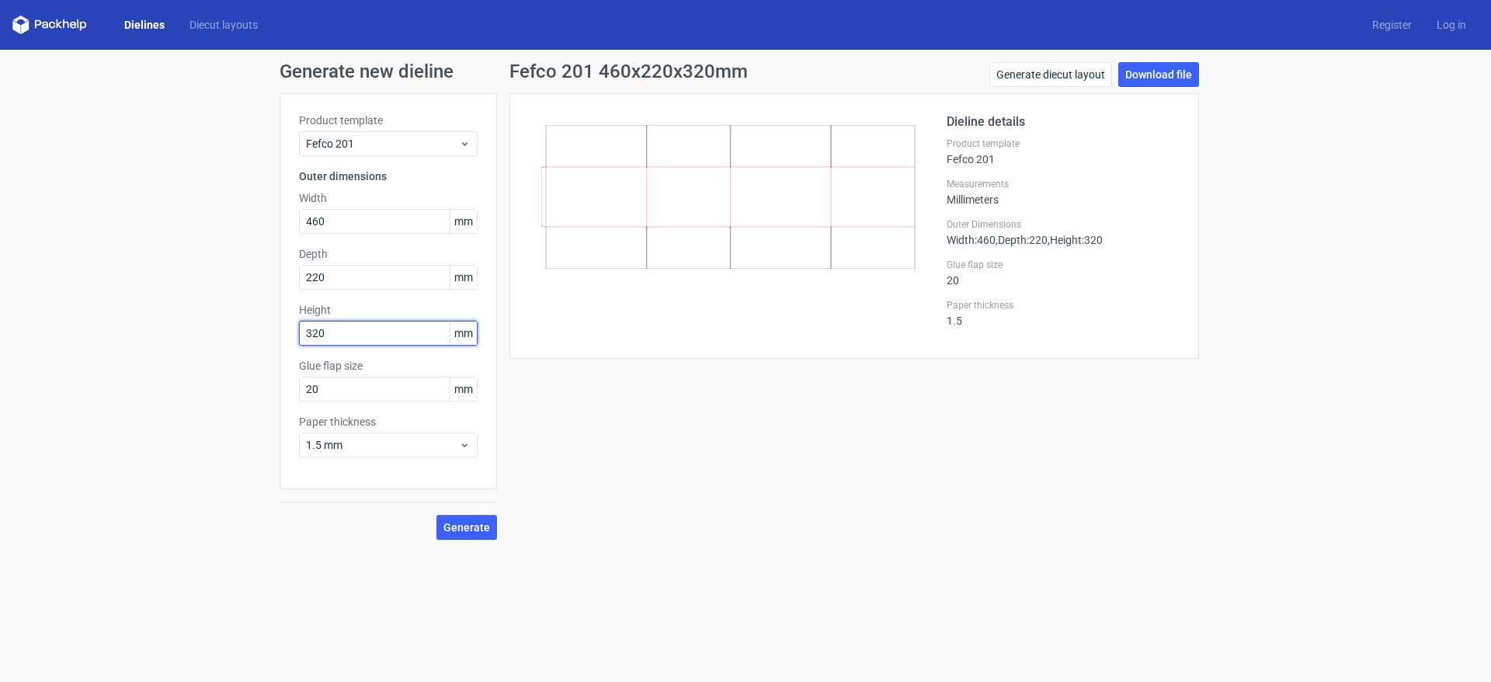
type input "320"
click at [436, 515] on button "Generate" at bounding box center [466, 527] width 61 height 25
click at [1150, 81] on link "Download file" at bounding box center [1158, 74] width 81 height 25
drag, startPoint x: 332, startPoint y: 219, endPoint x: 222, endPoint y: 221, distance: 109.5
click at [224, 224] on div "Generate new dieline Product template Fefco 201 Outer dimensions Width 460 mm D…" at bounding box center [745, 301] width 1491 height 502
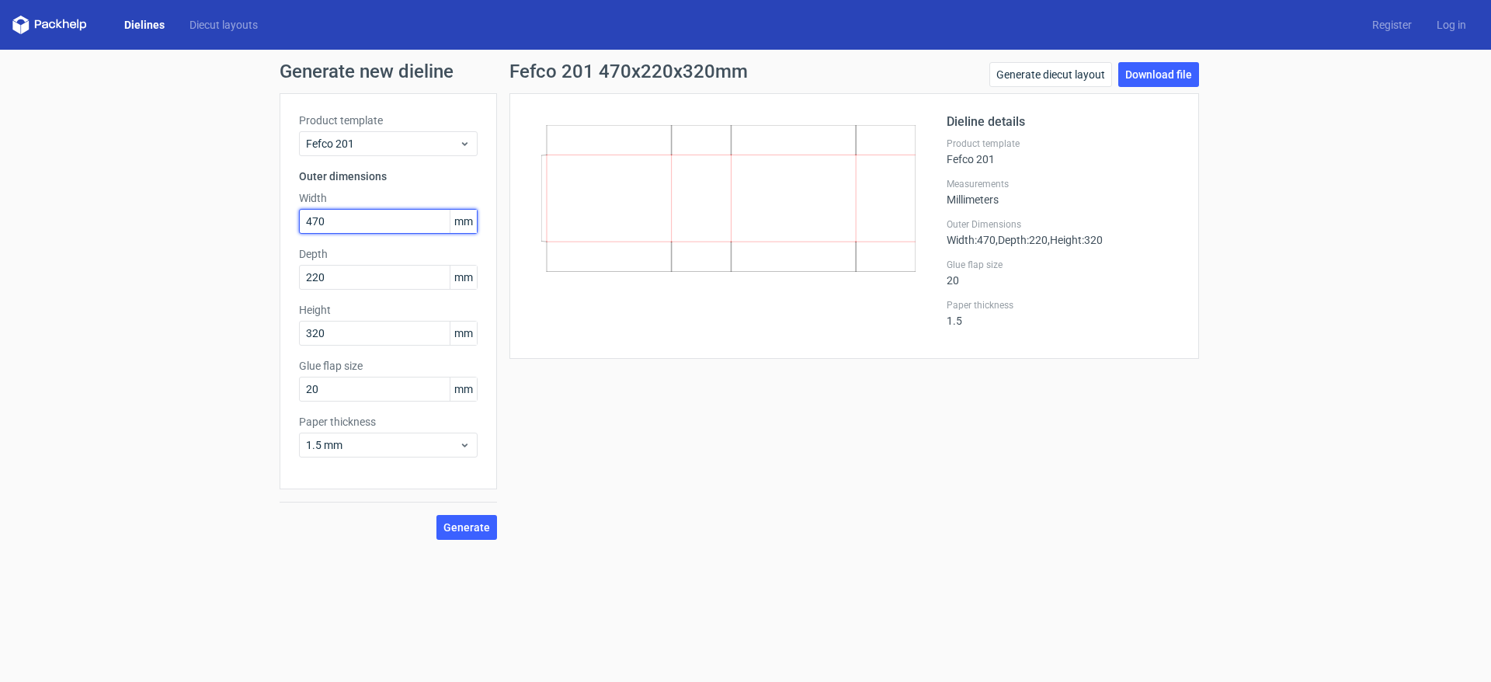
type input "470"
type input "270"
type input "330"
click at [436, 515] on button "Generate" at bounding box center [466, 527] width 61 height 25
click at [1164, 72] on link "Download file" at bounding box center [1158, 74] width 81 height 25
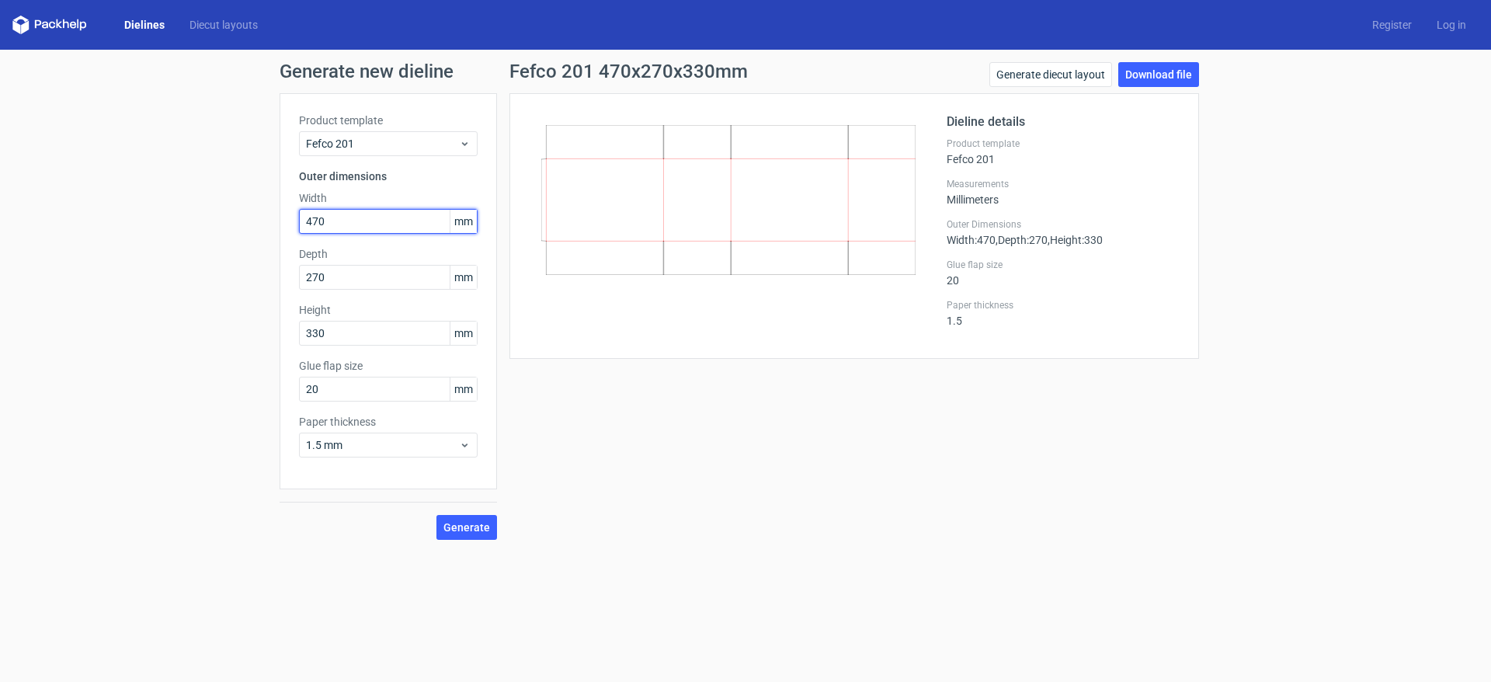
drag, startPoint x: 301, startPoint y: 221, endPoint x: 254, endPoint y: 207, distance: 48.6
click at [259, 210] on div "Generate new dieline Product template Fefco 201 Outer dimensions Width 470 mm D…" at bounding box center [745, 301] width 1491 height 502
type input "450"
type input "265"
type input "310"
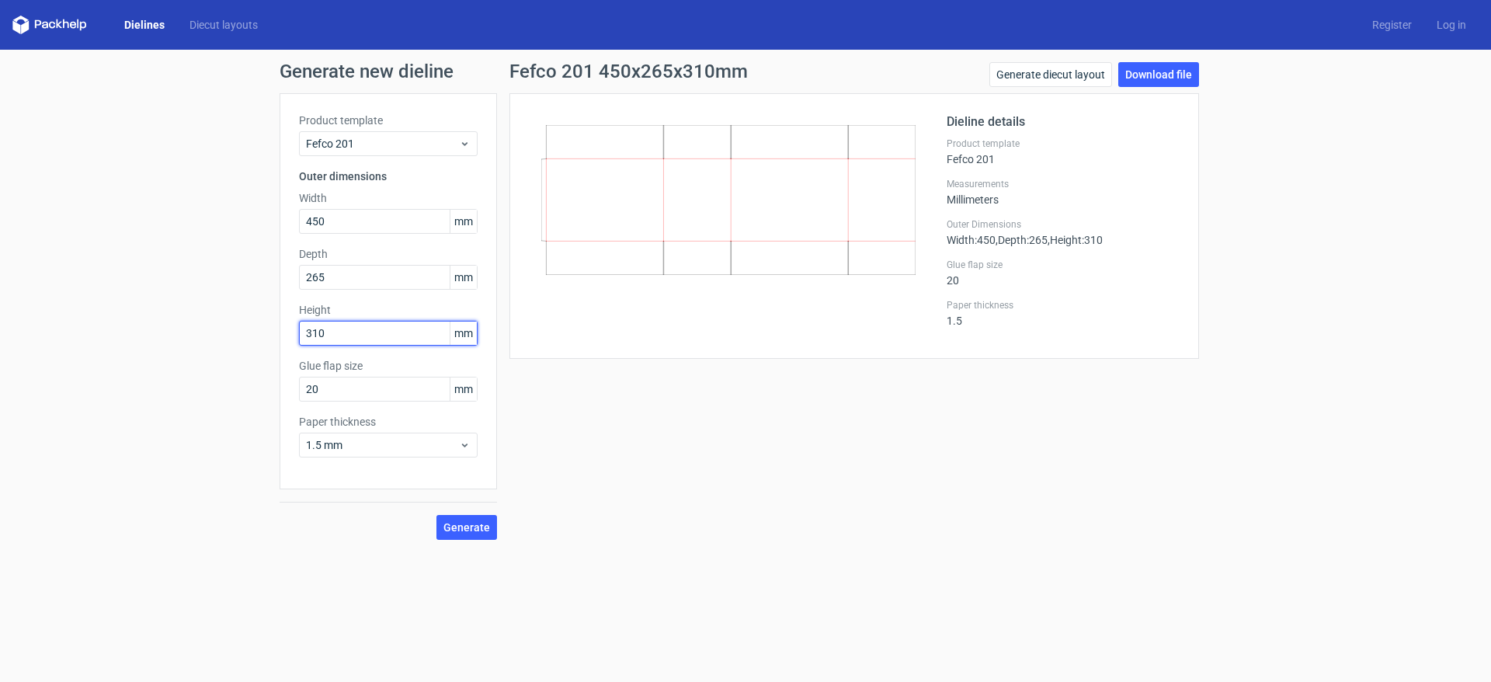
click at [436, 515] on button "Generate" at bounding box center [466, 527] width 61 height 25
click at [1159, 74] on link "Download file" at bounding box center [1158, 74] width 81 height 25
drag, startPoint x: 333, startPoint y: 223, endPoint x: 203, endPoint y: 217, distance: 130.6
click at [203, 220] on div "Generate new dieline Product template Fefco 201 Outer dimensions Width 450 mm D…" at bounding box center [745, 301] width 1491 height 502
type input "395"
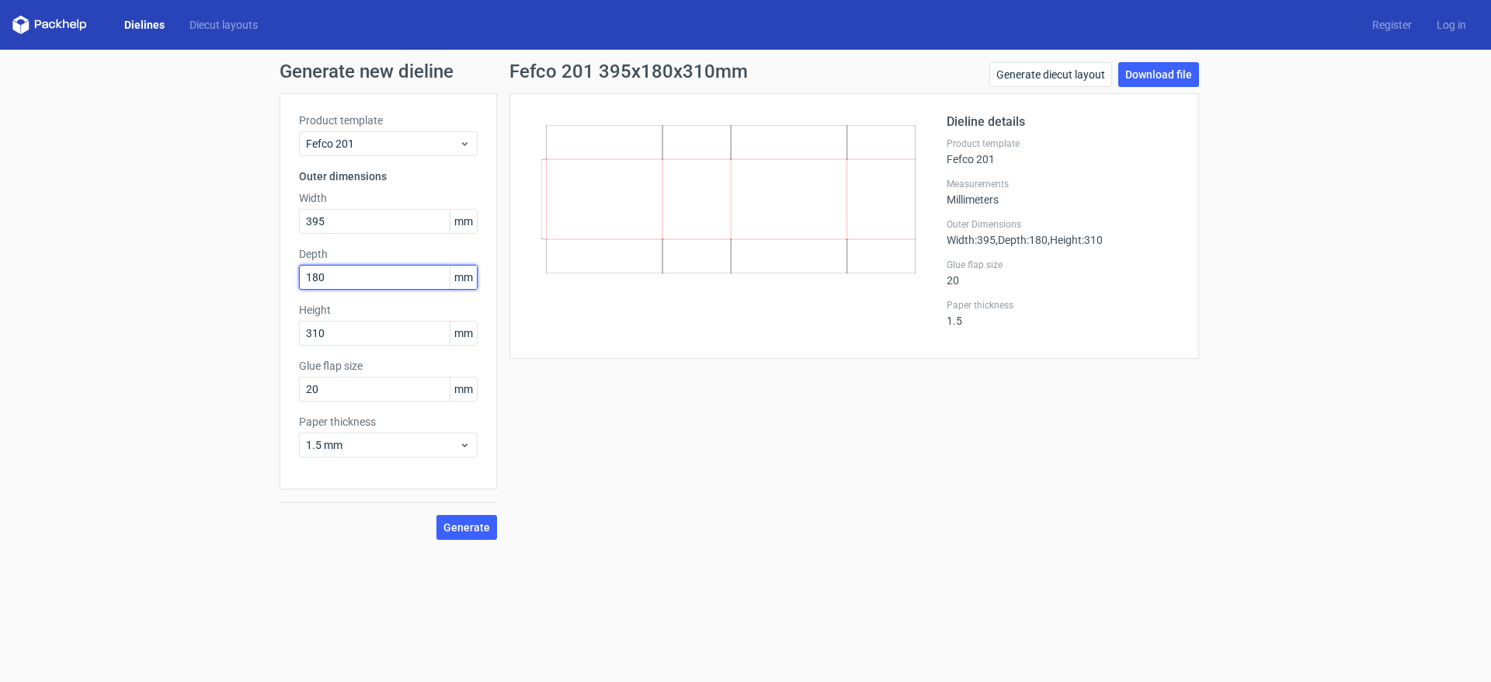
type input "180"
type input "165"
click at [436, 515] on button "Generate" at bounding box center [466, 527] width 61 height 25
click at [1139, 80] on link "Download file" at bounding box center [1158, 74] width 81 height 25
drag, startPoint x: 336, startPoint y: 224, endPoint x: 271, endPoint y: 215, distance: 65.8
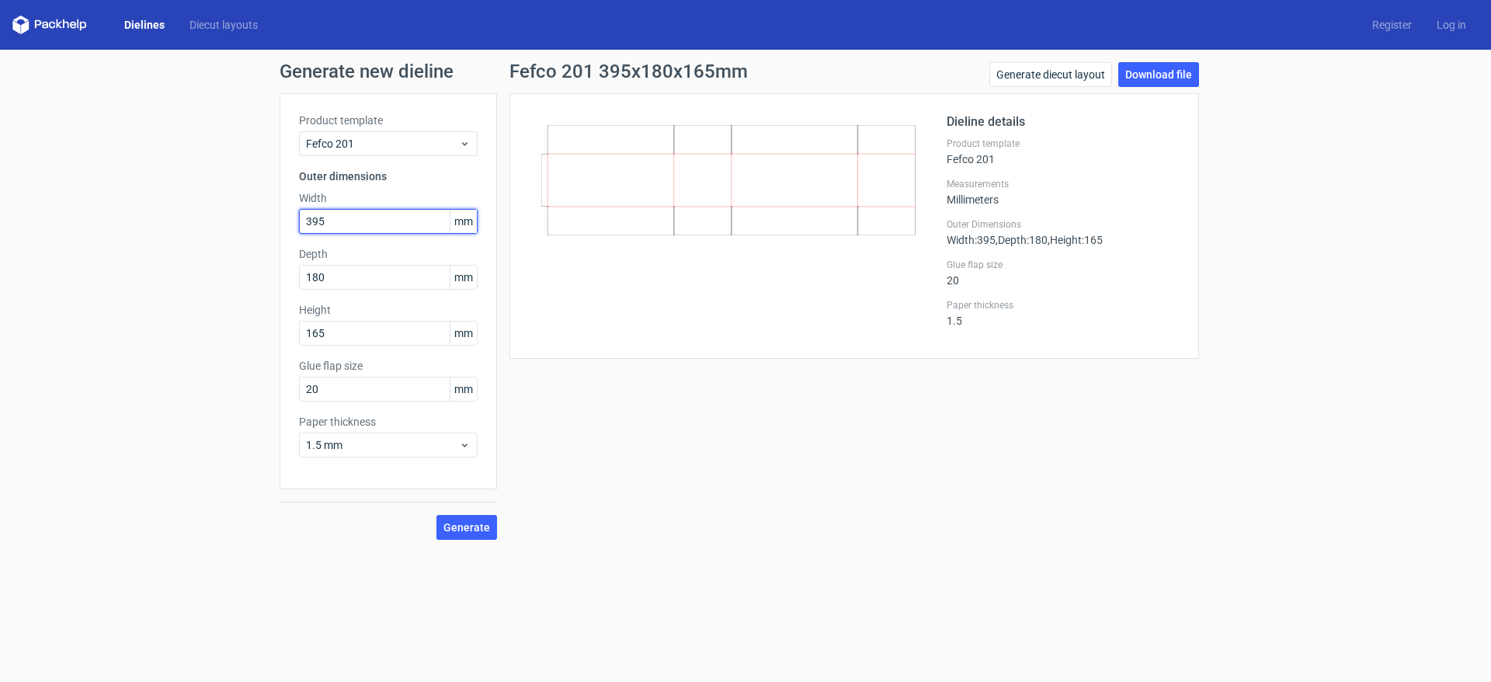
click at [271, 215] on div "Generate new dieline Product template Fefco 201 Outer dimensions Width 395 mm D…" at bounding box center [745, 301] width 1491 height 502
type input "450"
type input "265"
type input "150"
click at [436, 515] on button "Generate" at bounding box center [466, 527] width 61 height 25
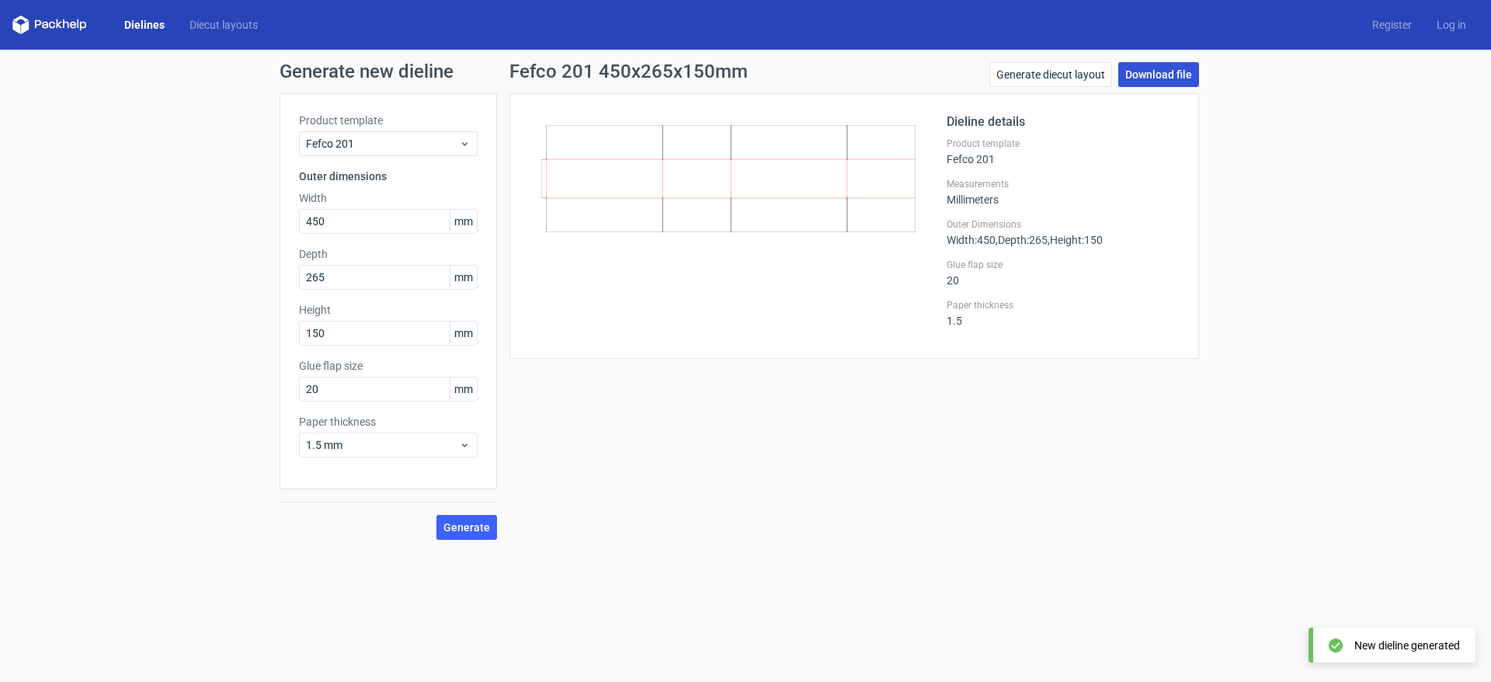
click at [1147, 79] on link "Download file" at bounding box center [1158, 74] width 81 height 25
drag, startPoint x: 318, startPoint y: 223, endPoint x: 262, endPoint y: 211, distance: 57.9
click at [262, 213] on div "Generate new dieline Product template Fefco 201 Outer dimensions Width 450 mm D…" at bounding box center [745, 301] width 1491 height 502
type input "470"
type input "370"
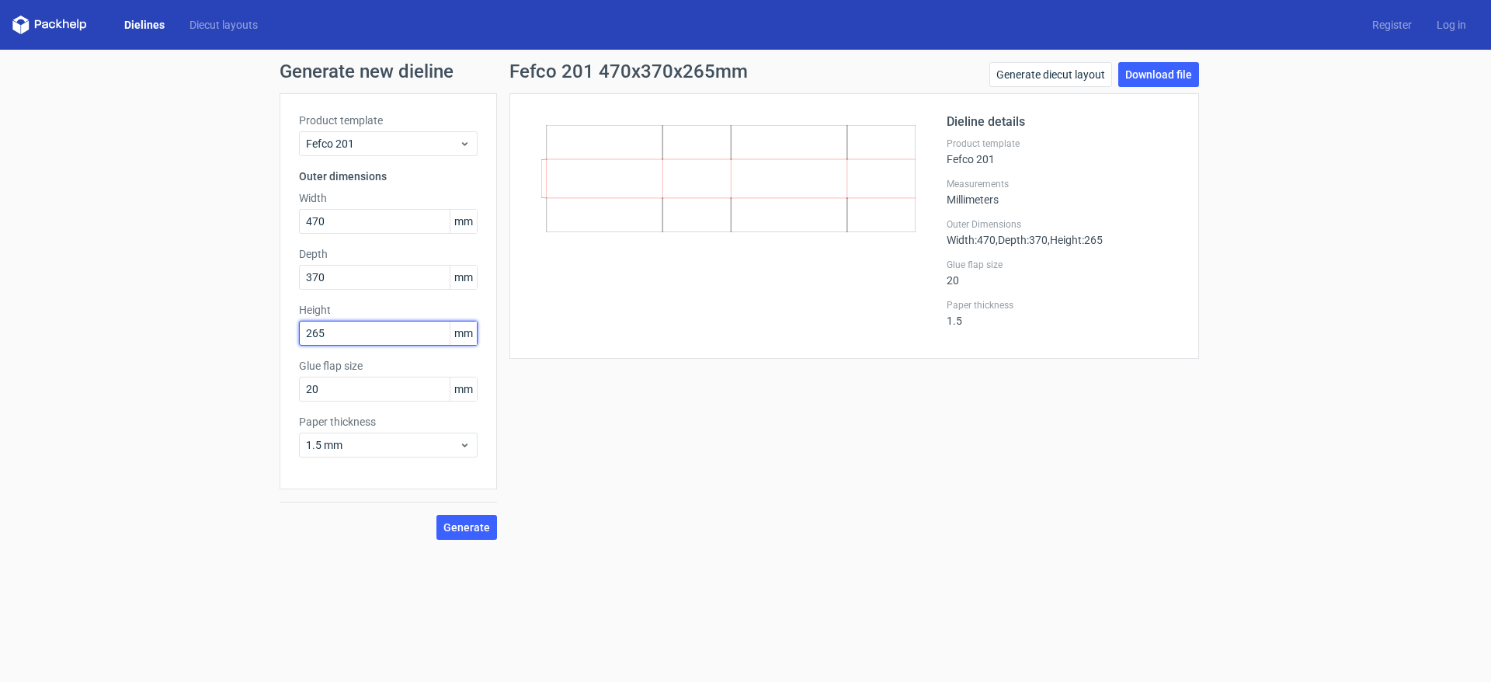
type input "265"
click at [436, 515] on button "Generate" at bounding box center [466, 527] width 61 height 25
click at [1145, 71] on link "Download file" at bounding box center [1158, 74] width 81 height 25
drag, startPoint x: 332, startPoint y: 224, endPoint x: 280, endPoint y: 221, distance: 51.4
click at [280, 221] on div "Product template Fefco 201 Outer dimensions Width 470 mm Depth 370 mm Height 26…" at bounding box center [388, 291] width 217 height 396
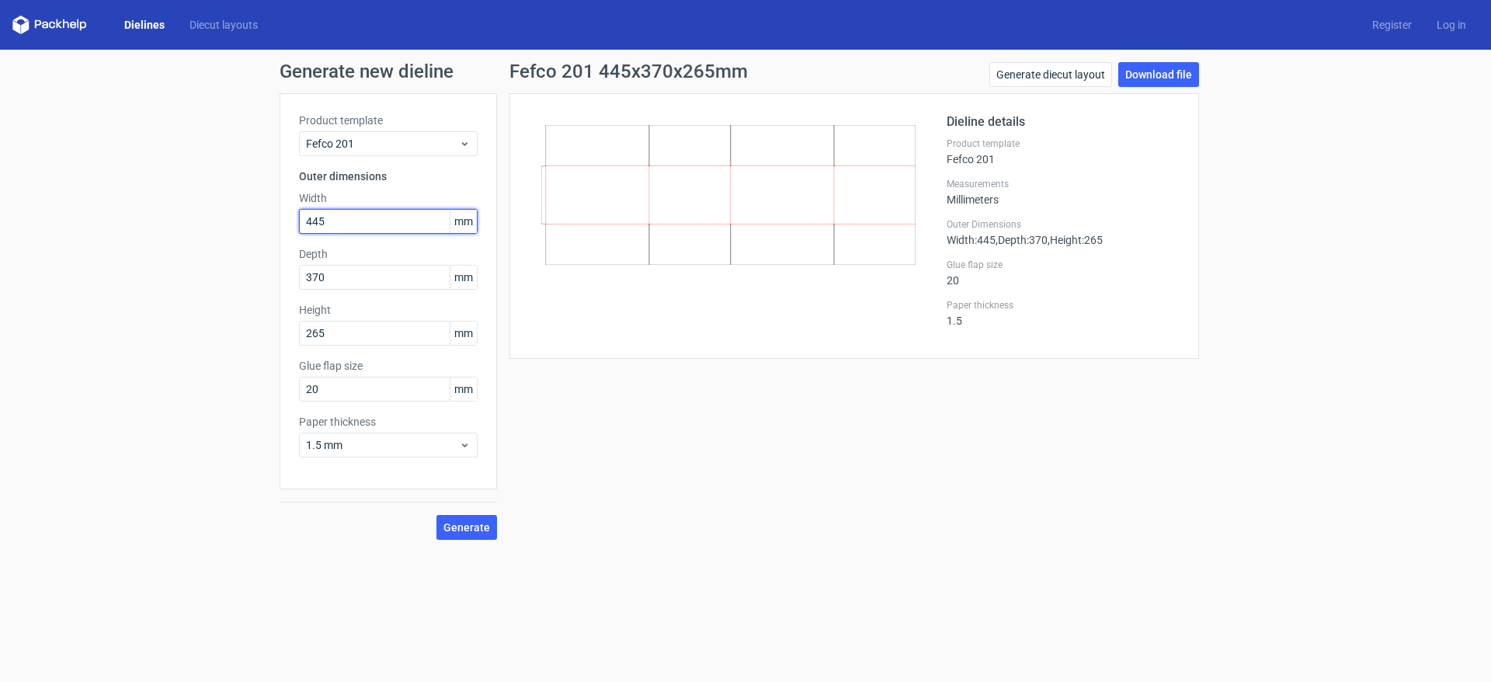
type input "445"
type input "330"
type input "235"
click at [436, 515] on button "Generate" at bounding box center [466, 527] width 61 height 25
click at [1137, 75] on link "Download file" at bounding box center [1158, 74] width 81 height 25
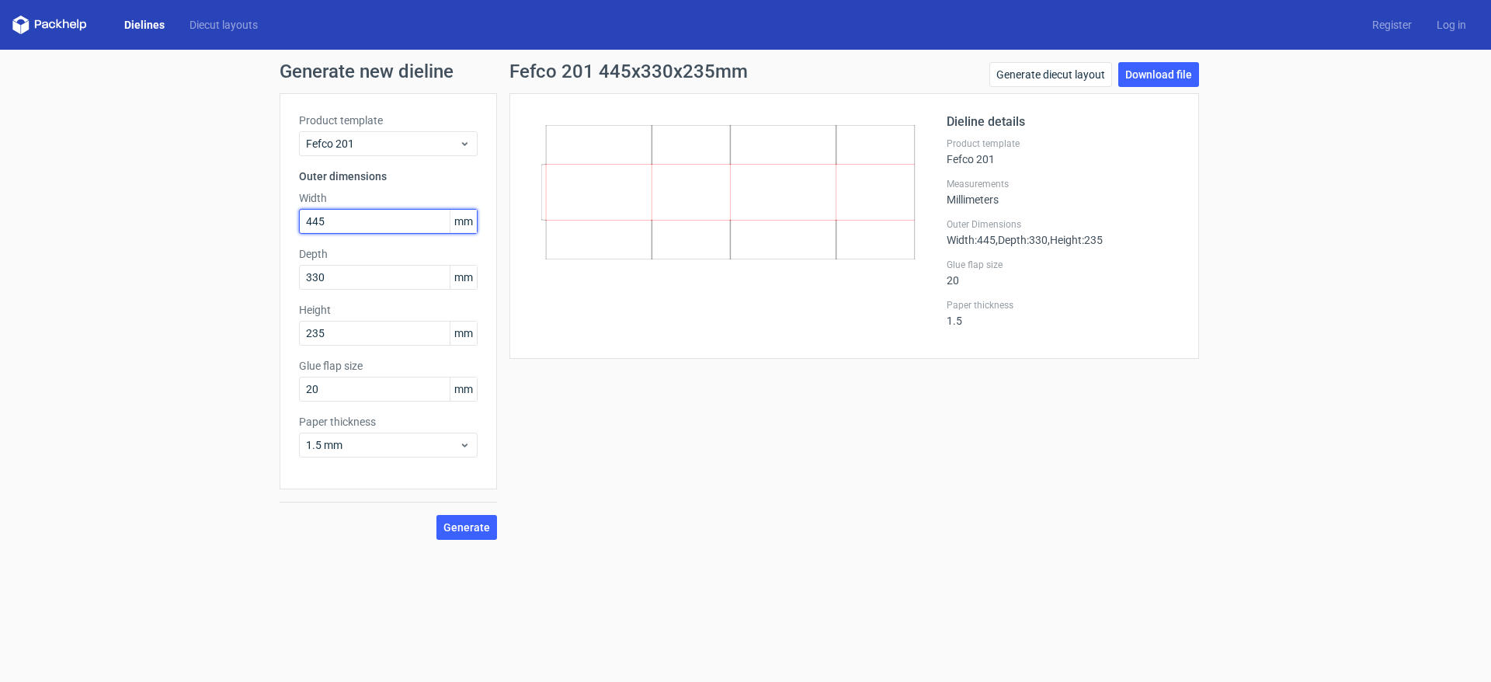
drag, startPoint x: 332, startPoint y: 214, endPoint x: 244, endPoint y: 214, distance: 88.5
click at [251, 217] on div "Generate new dieline Product template Fefco 201 Outer dimensions Width 445 mm D…" at bounding box center [745, 301] width 1491 height 502
type input "460"
type input "230"
type input "330"
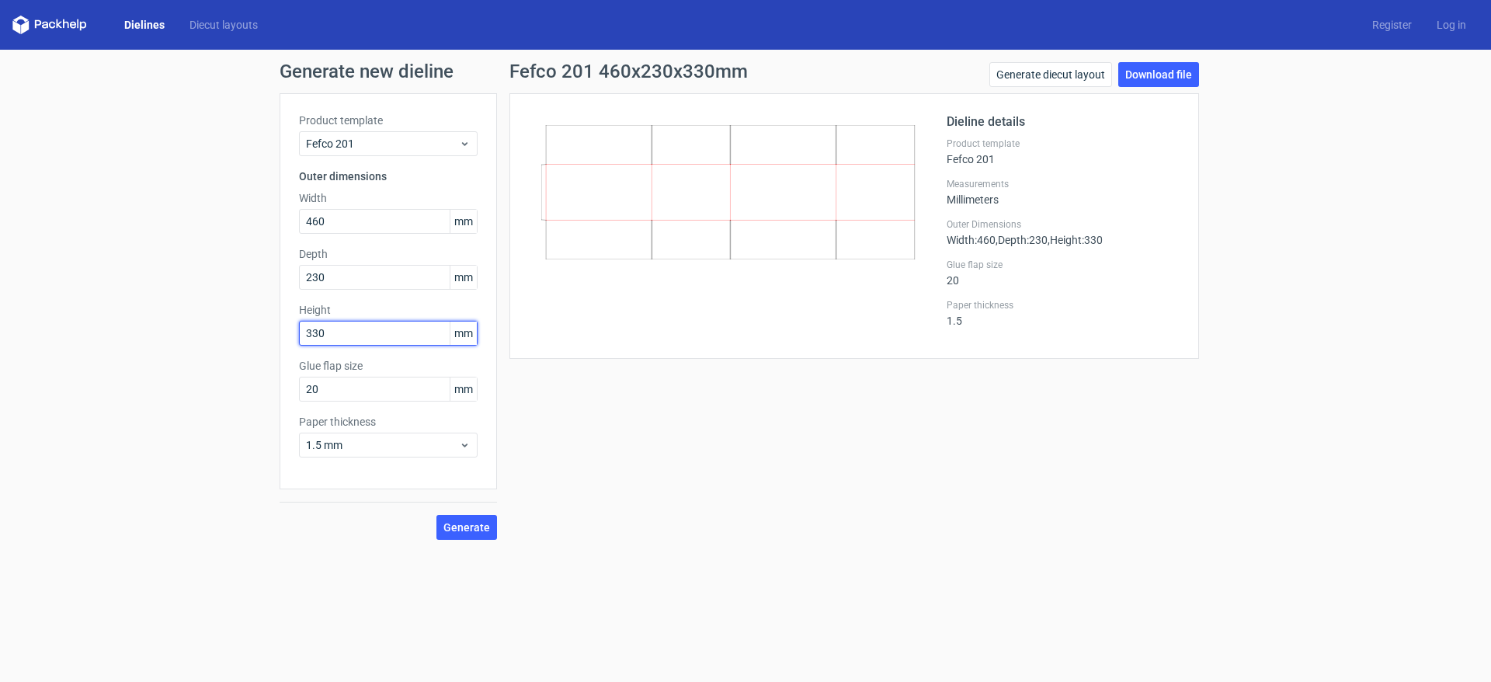
click at [436, 515] on button "Generate" at bounding box center [466, 527] width 61 height 25
click at [1161, 77] on link "Download file" at bounding box center [1158, 74] width 81 height 25
drag, startPoint x: 290, startPoint y: 220, endPoint x: 239, endPoint y: 218, distance: 50.5
click at [242, 220] on div "Generate new dieline Product template Fefco 201 Outer dimensions Width 460 mm D…" at bounding box center [745, 301] width 1491 height 502
type input "480"
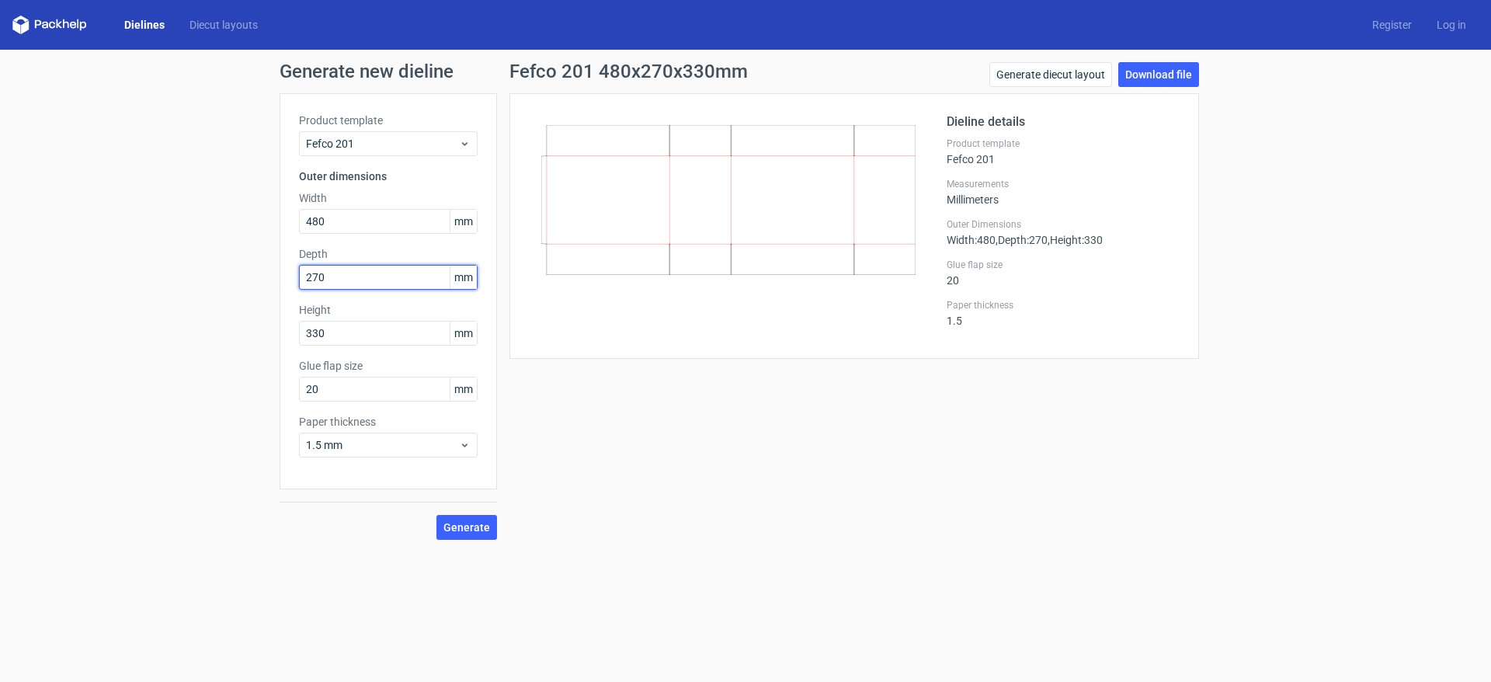
type input "270"
type input "175"
click at [436, 515] on button "Generate" at bounding box center [466, 527] width 61 height 25
click at [1142, 85] on link "Download file" at bounding box center [1158, 74] width 81 height 25
drag, startPoint x: 306, startPoint y: 224, endPoint x: 274, endPoint y: 224, distance: 31.8
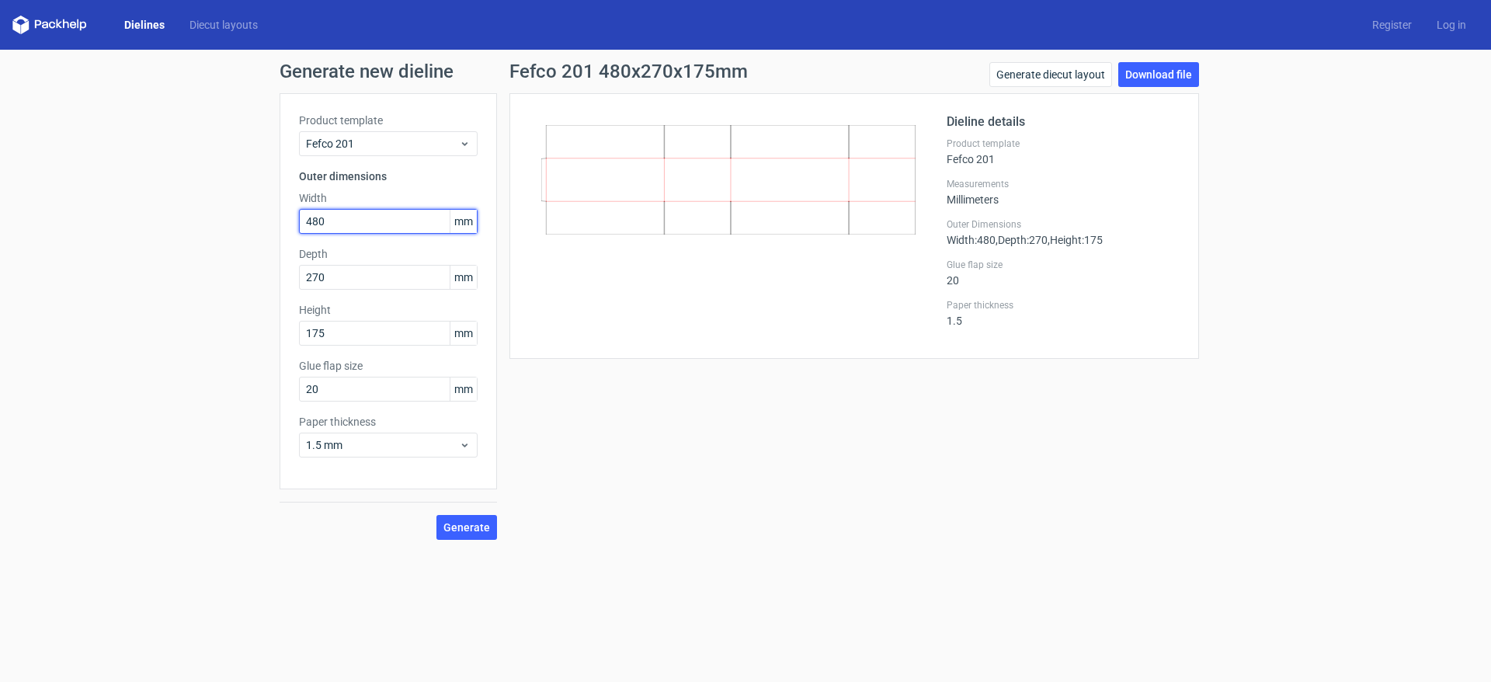
click at [274, 224] on div "Generate new dieline Product template Fefco 201 Outer dimensions Width 480 mm D…" at bounding box center [745, 301] width 1491 height 502
drag, startPoint x: 339, startPoint y: 224, endPoint x: 183, endPoint y: 207, distance: 157.0
click at [183, 207] on div "Generate new dieline Product template Fefco 201 Outer dimensions Width 492 mm D…" at bounding box center [745, 301] width 1491 height 502
type input "490"
type input "360"
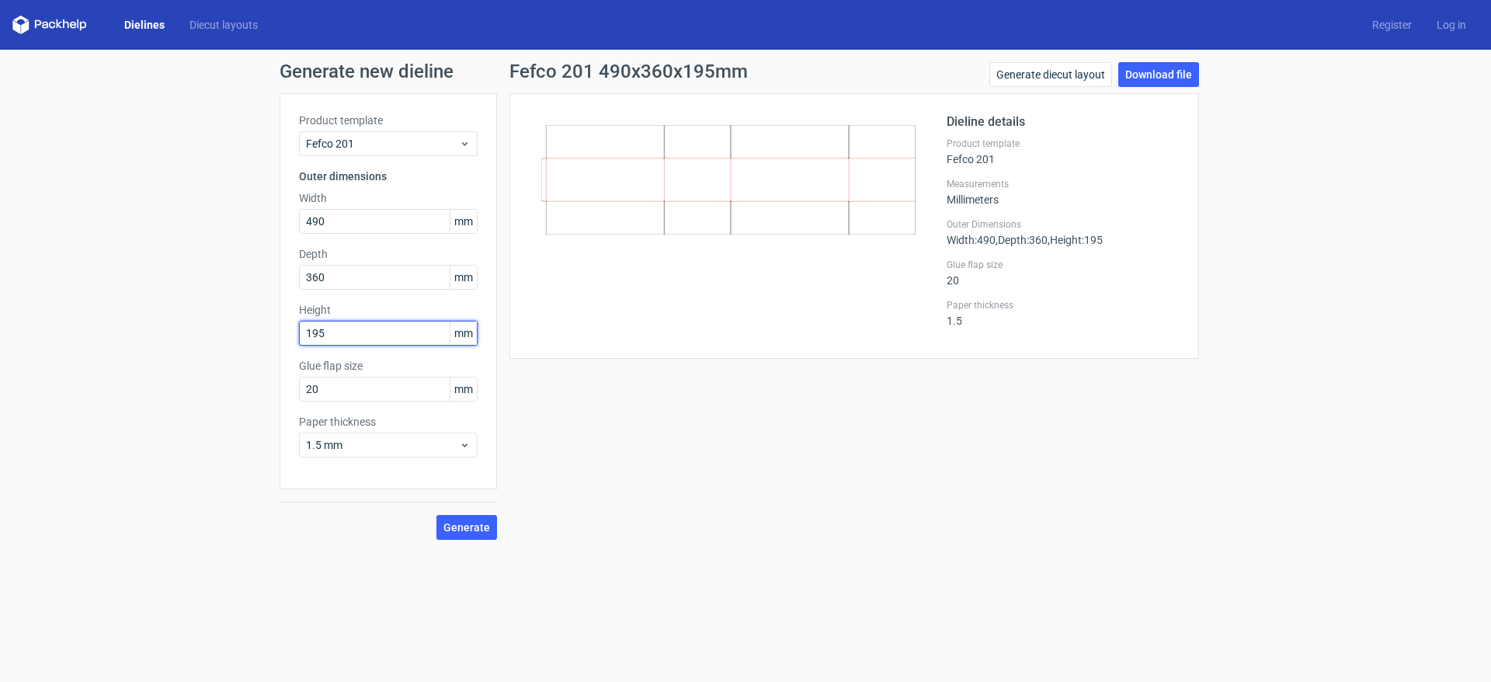
type input "195"
click at [436, 515] on button "Generate" at bounding box center [466, 527] width 61 height 25
click at [1159, 77] on link "Download file" at bounding box center [1158, 74] width 81 height 25
drag, startPoint x: 333, startPoint y: 220, endPoint x: 225, endPoint y: 219, distance: 107.9
click at [225, 219] on div "Generate new dieline Product template Fefco 201 Outer dimensions Width 490 mm D…" at bounding box center [745, 301] width 1491 height 502
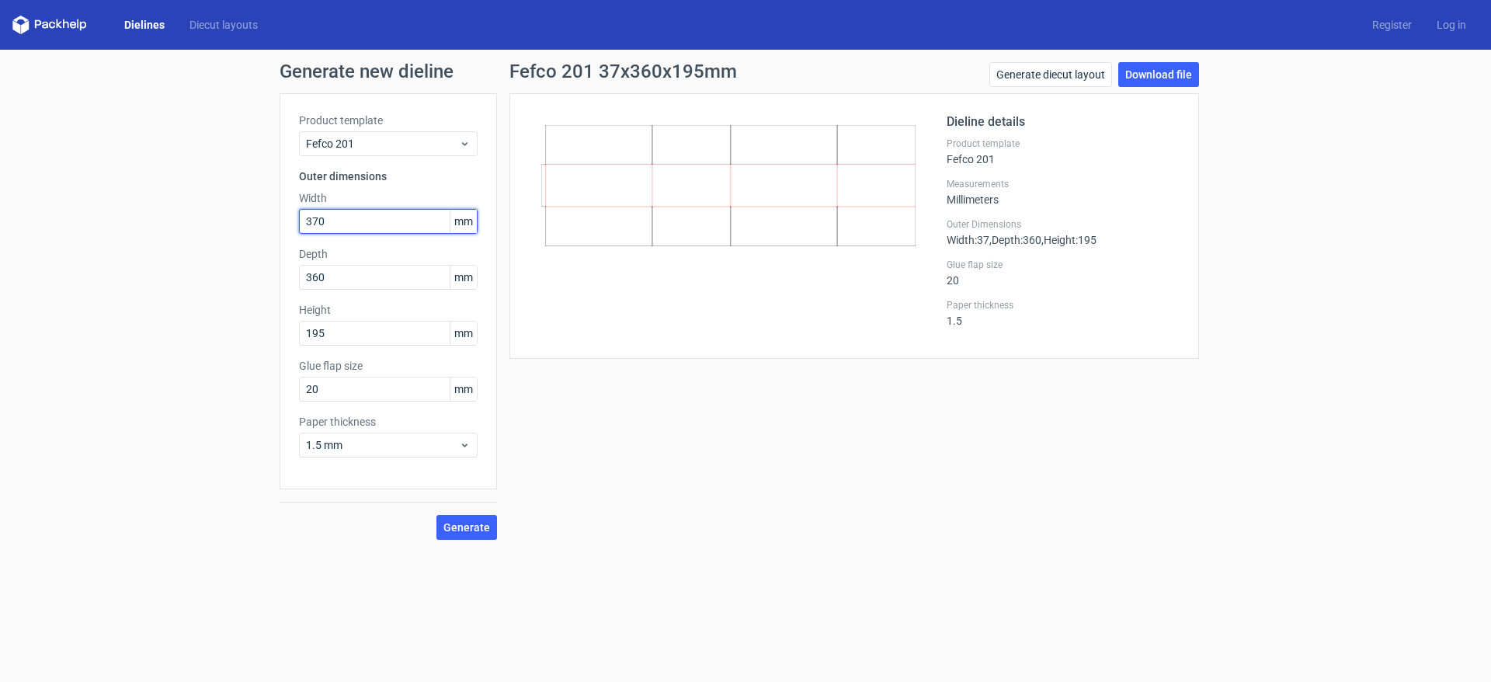
type input "370"
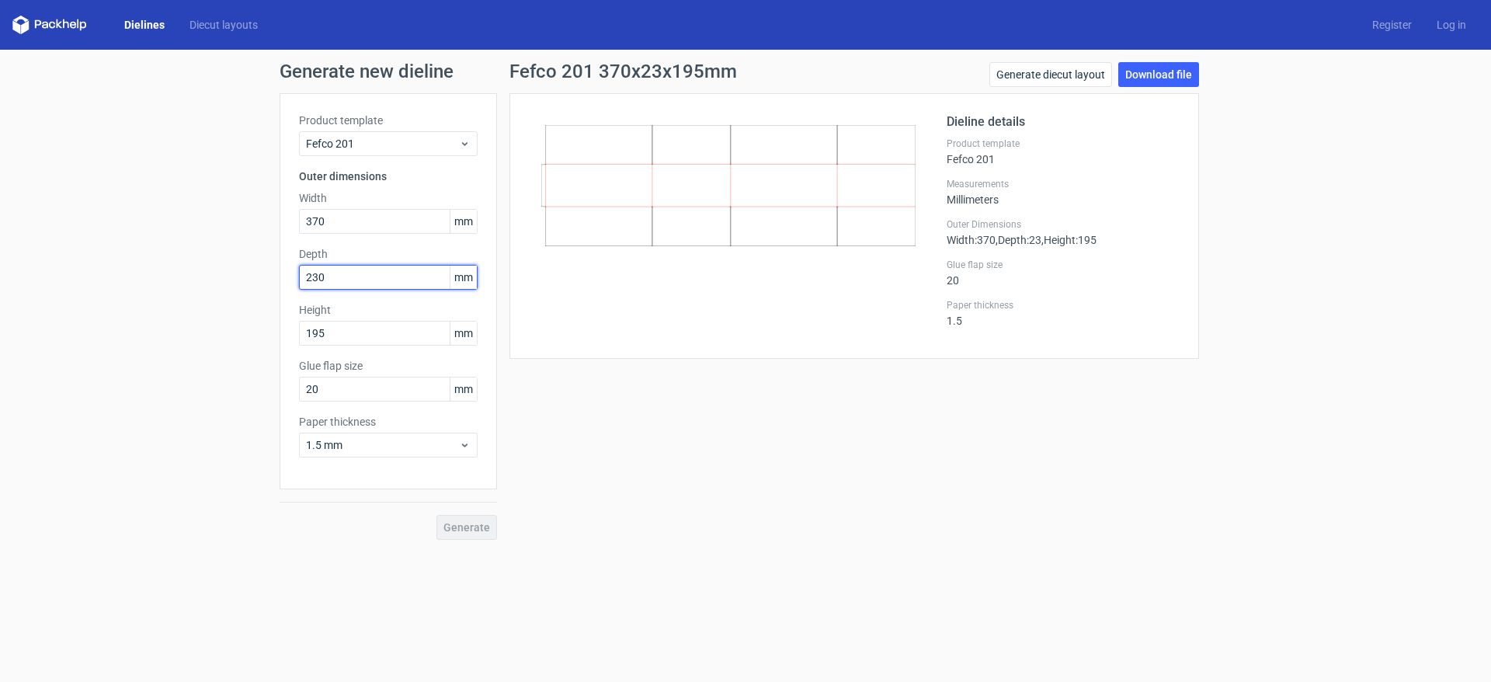
type input "230"
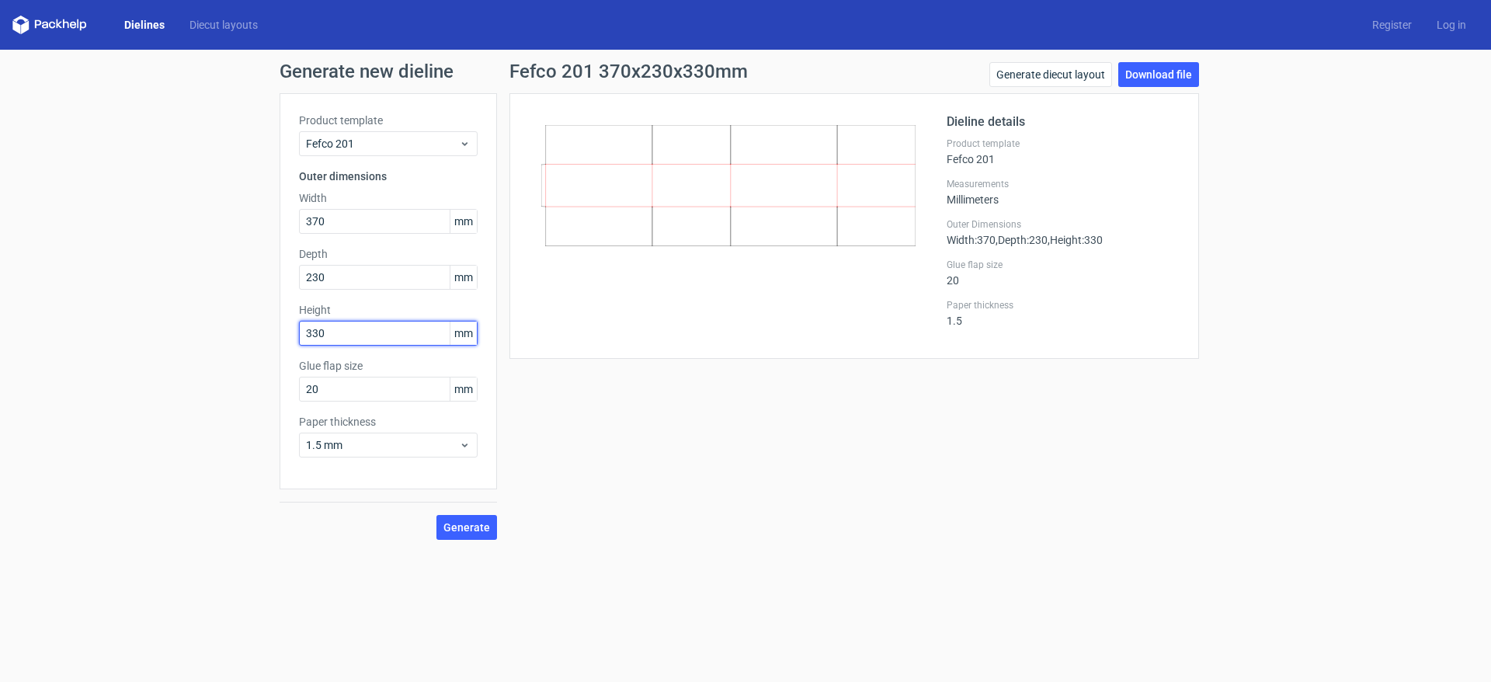
type input "330"
click at [436, 515] on button "Generate" at bounding box center [466, 527] width 61 height 25
click at [1157, 78] on link "Download file" at bounding box center [1158, 74] width 81 height 25
drag, startPoint x: 313, startPoint y: 223, endPoint x: 256, endPoint y: 214, distance: 57.3
click at [258, 216] on div "Generate new dieline Product template Fefco 201 Outer dimensions Width 370 mm D…" at bounding box center [745, 301] width 1491 height 502
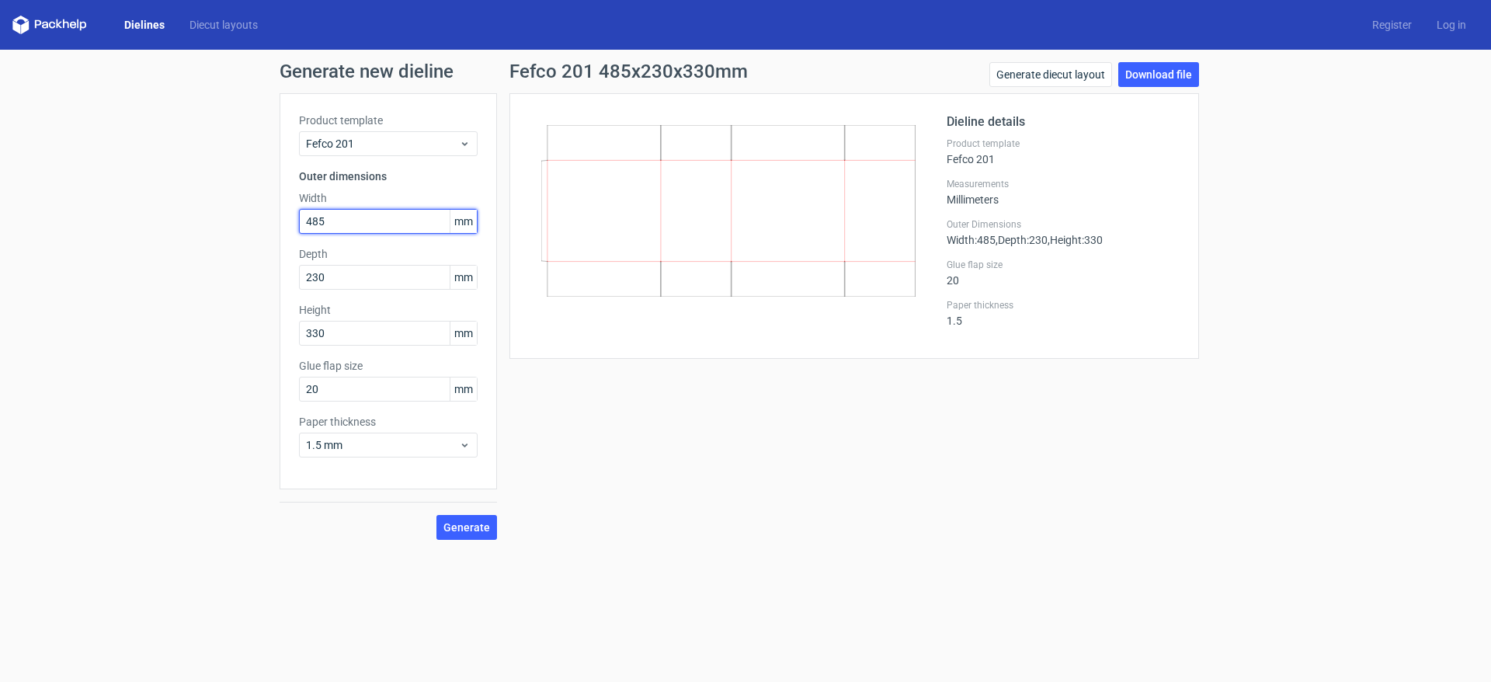
type input "485"
type input "275"
type input "180"
click at [436, 515] on button "Generate" at bounding box center [466, 527] width 61 height 25
click at [1173, 74] on link "Download file" at bounding box center [1158, 74] width 81 height 25
